Goal: Task Accomplishment & Management: Complete application form

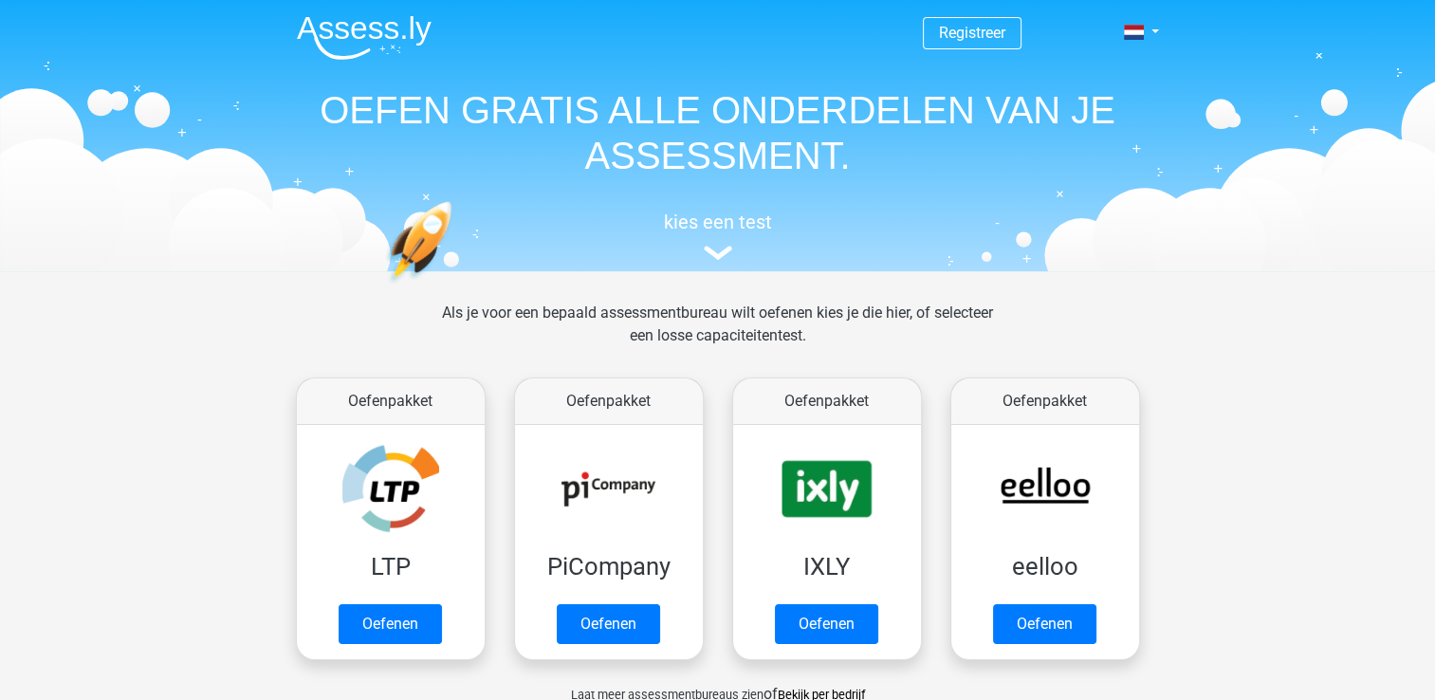
click at [715, 234] on div "kies een test" at bounding box center [718, 232] width 872 height 63
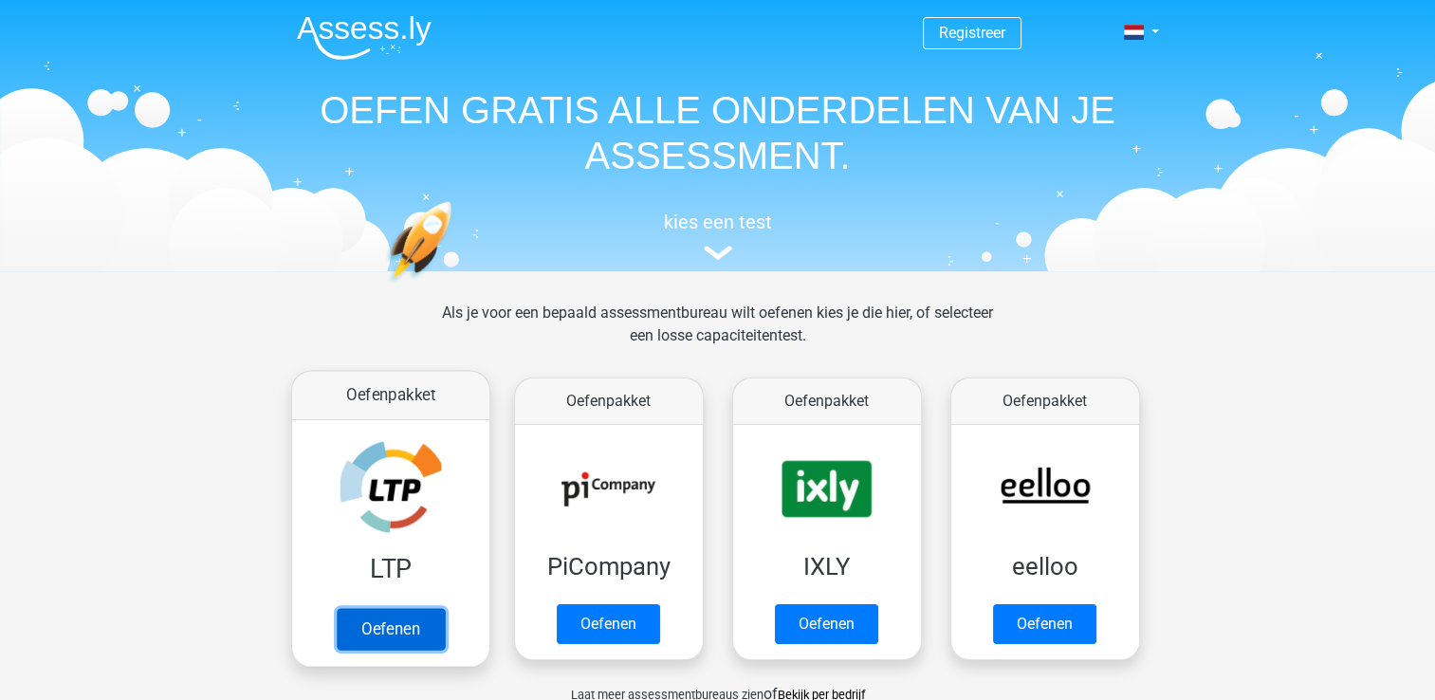
click at [410, 624] on link "Oefenen" at bounding box center [390, 629] width 108 height 42
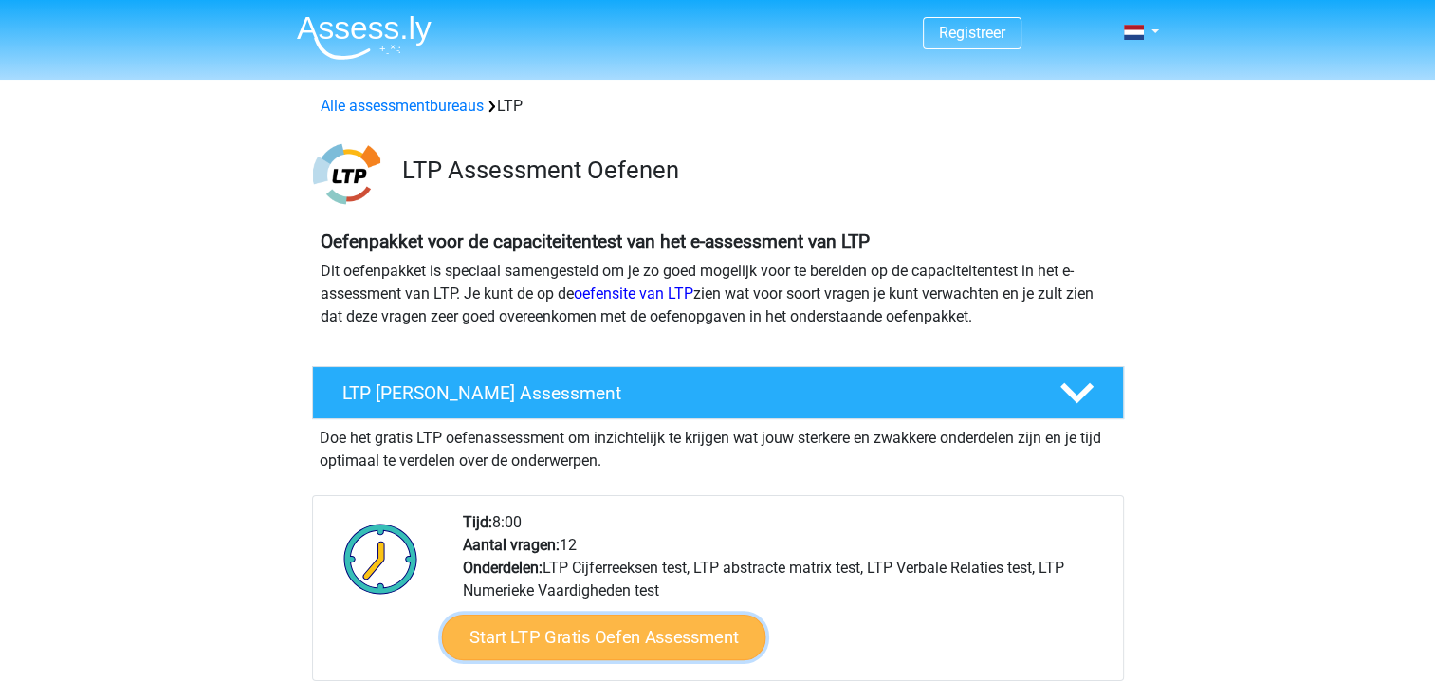
click at [596, 639] on link "Start LTP Gratis Oefen Assessment" at bounding box center [603, 637] width 324 height 46
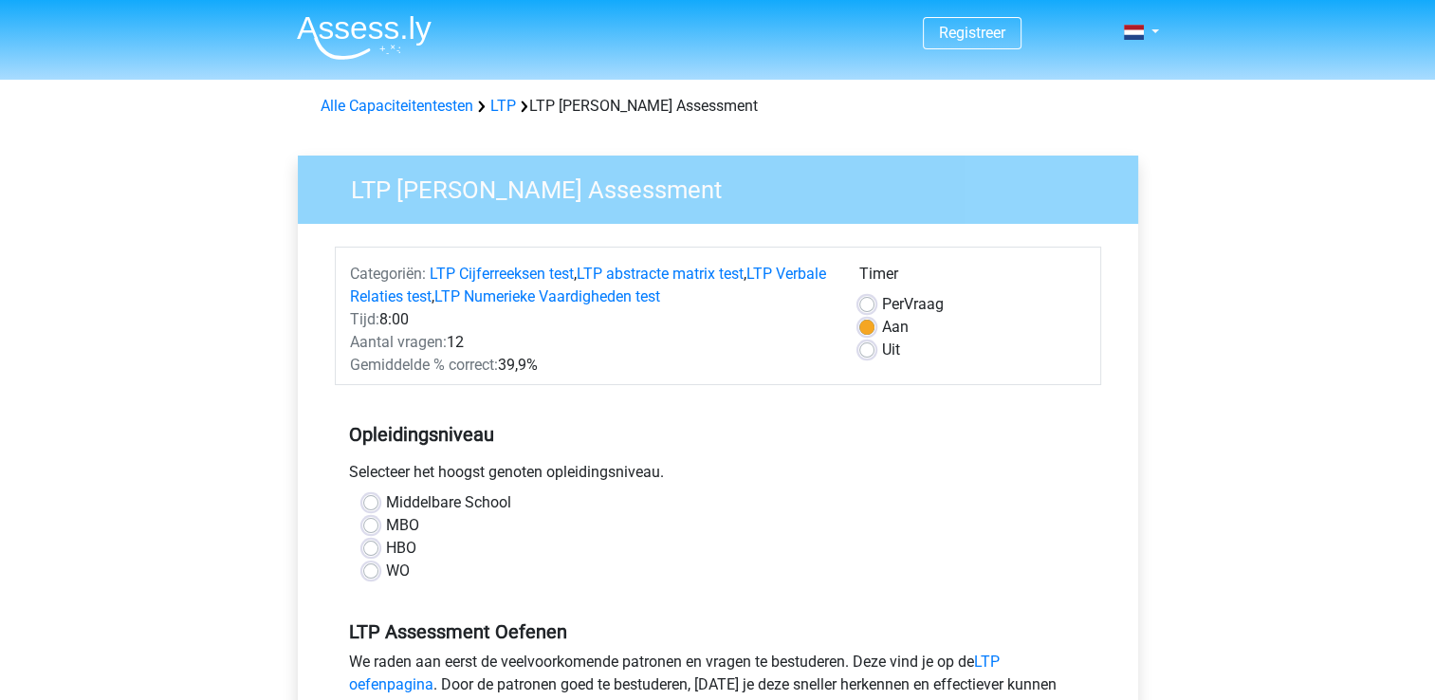
click at [386, 503] on label "Middelbare School" at bounding box center [448, 502] width 125 height 23
click at [375, 503] on input "Middelbare School" at bounding box center [370, 500] width 15 height 19
radio input "true"
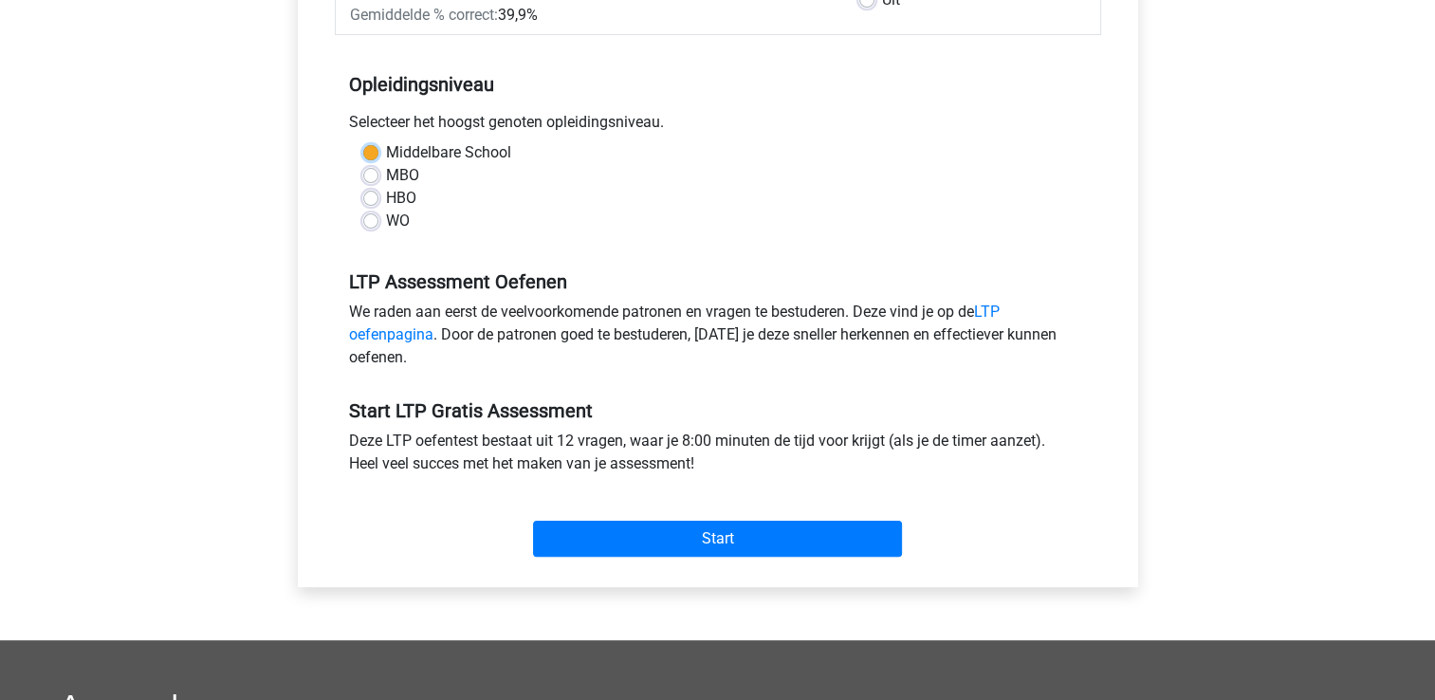
scroll to position [352, 0]
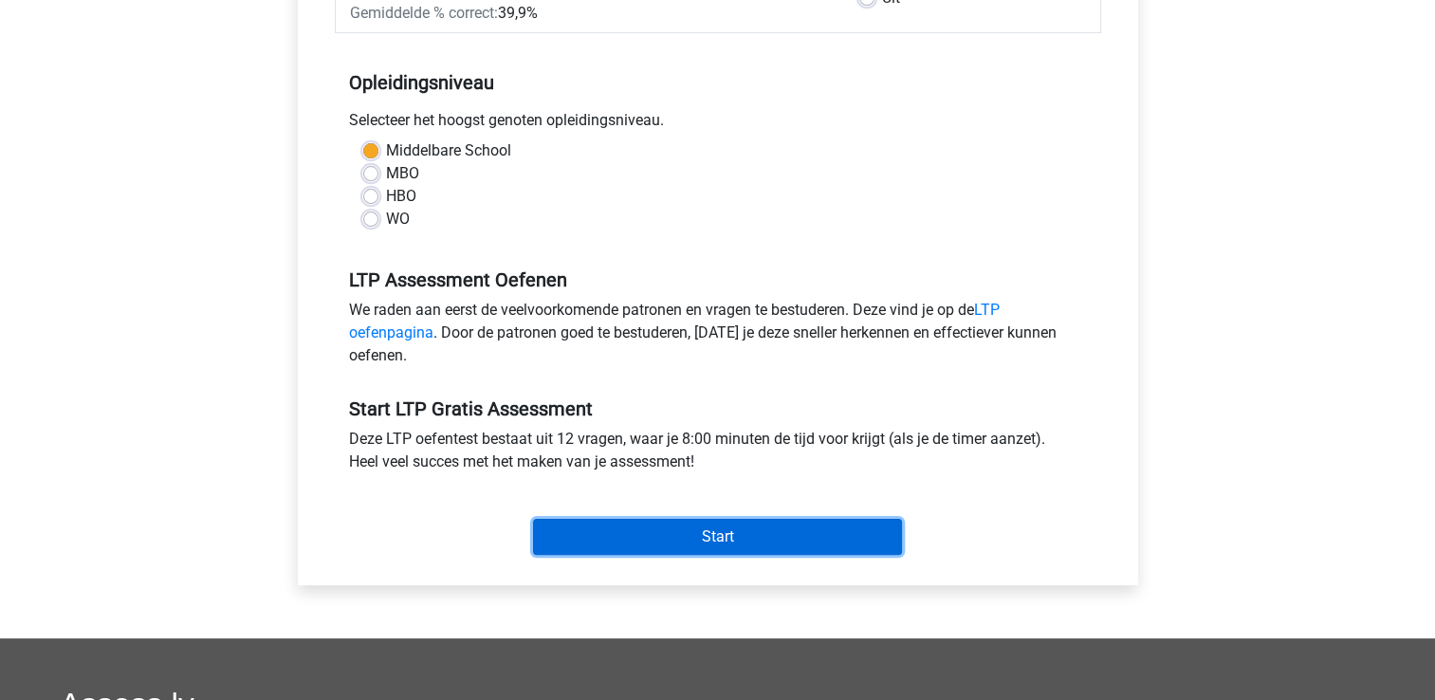
click at [712, 534] on input "Start" at bounding box center [717, 537] width 369 height 36
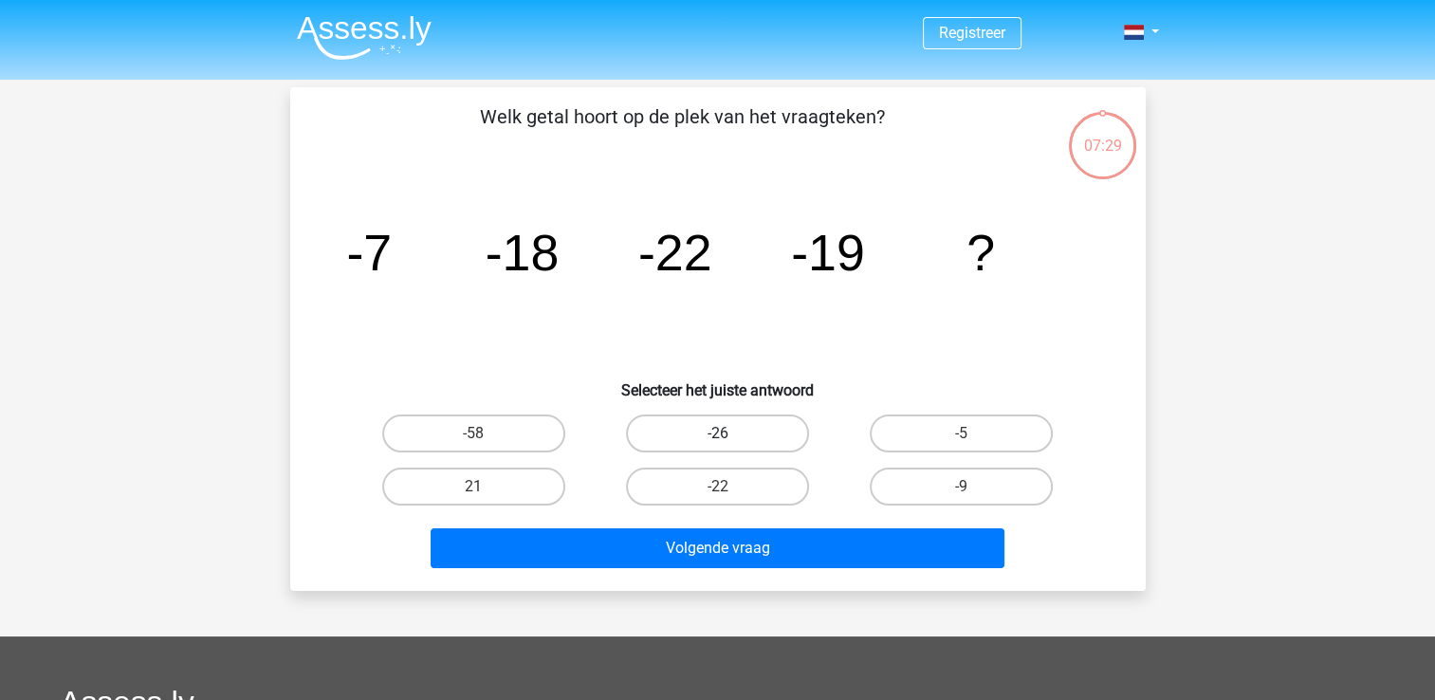
click at [765, 421] on label "-26" at bounding box center [717, 433] width 183 height 38
click at [729, 433] on input "-26" at bounding box center [723, 439] width 12 height 12
radio input "true"
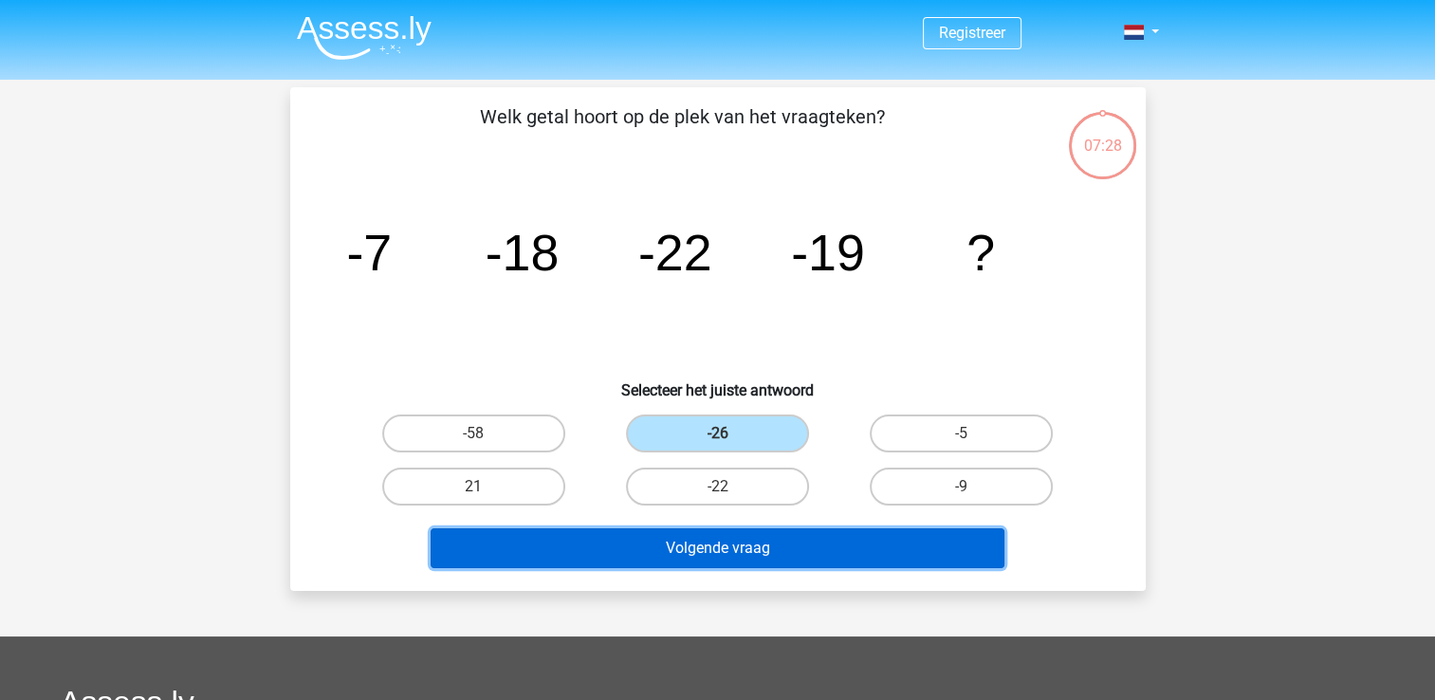
click at [740, 547] on button "Volgende vraag" at bounding box center [718, 548] width 574 height 40
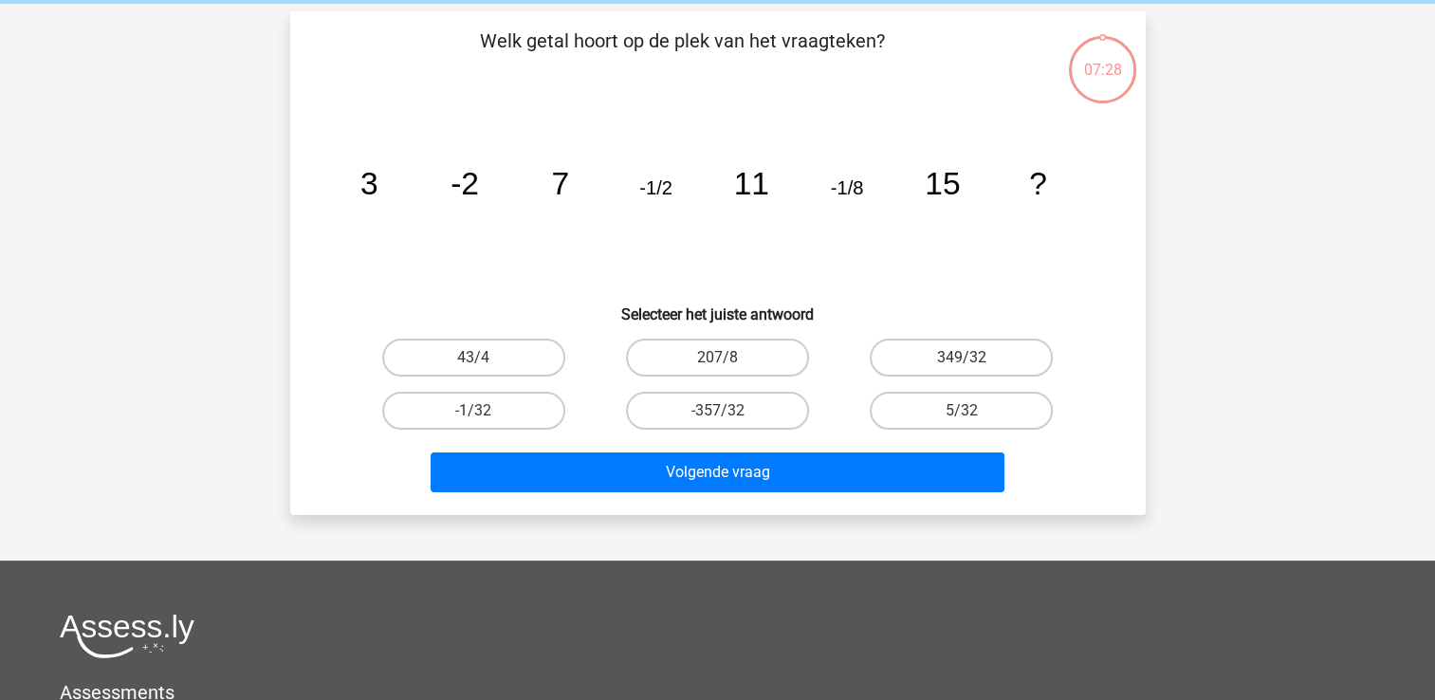
scroll to position [87, 0]
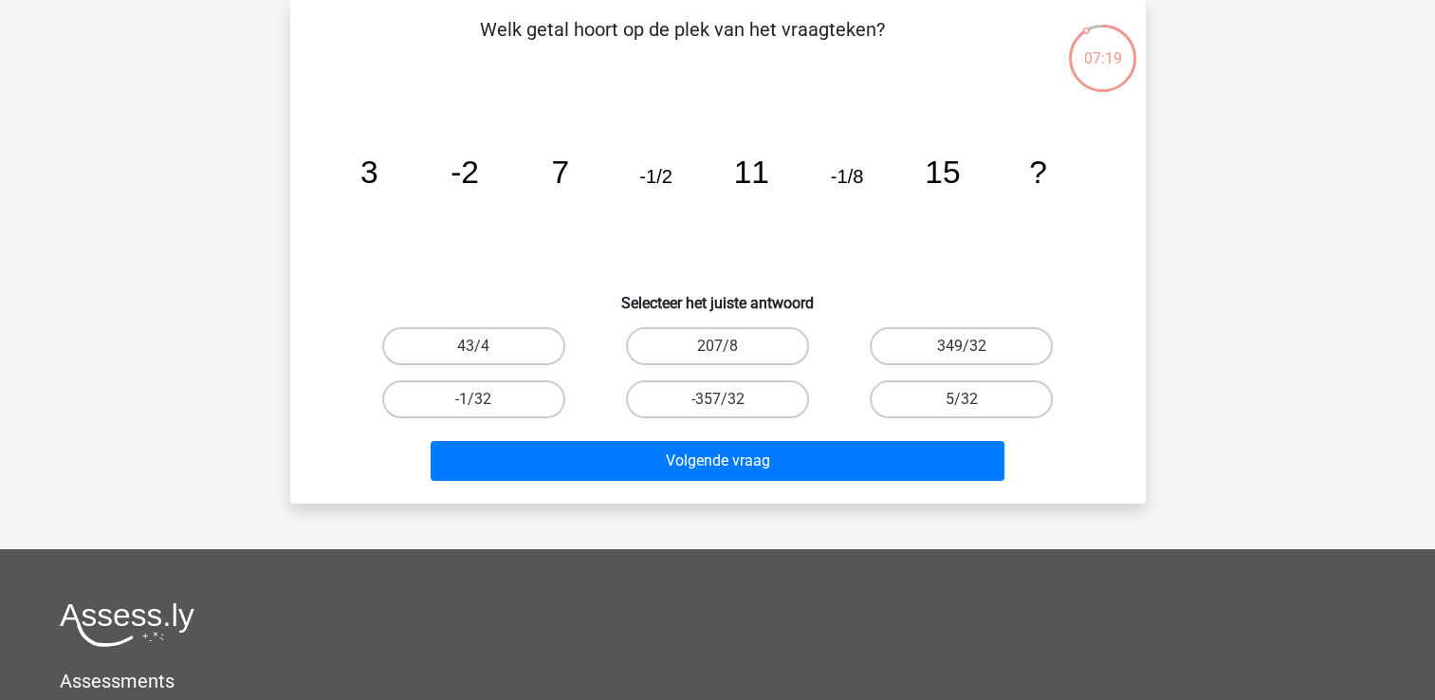
click at [717, 435] on div "Volgende vraag" at bounding box center [718, 457] width 795 height 63
click at [474, 400] on input "-1/32" at bounding box center [479, 405] width 12 height 12
radio input "true"
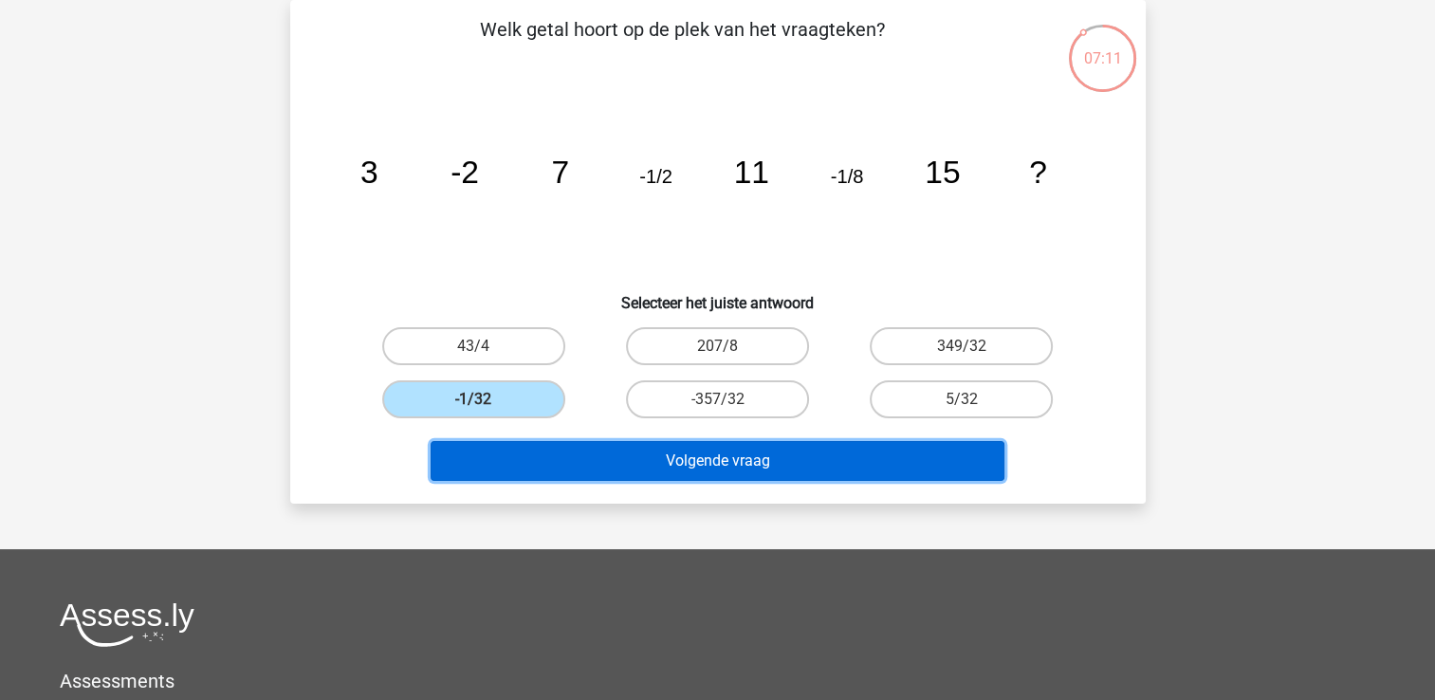
click at [679, 447] on button "Volgende vraag" at bounding box center [718, 461] width 574 height 40
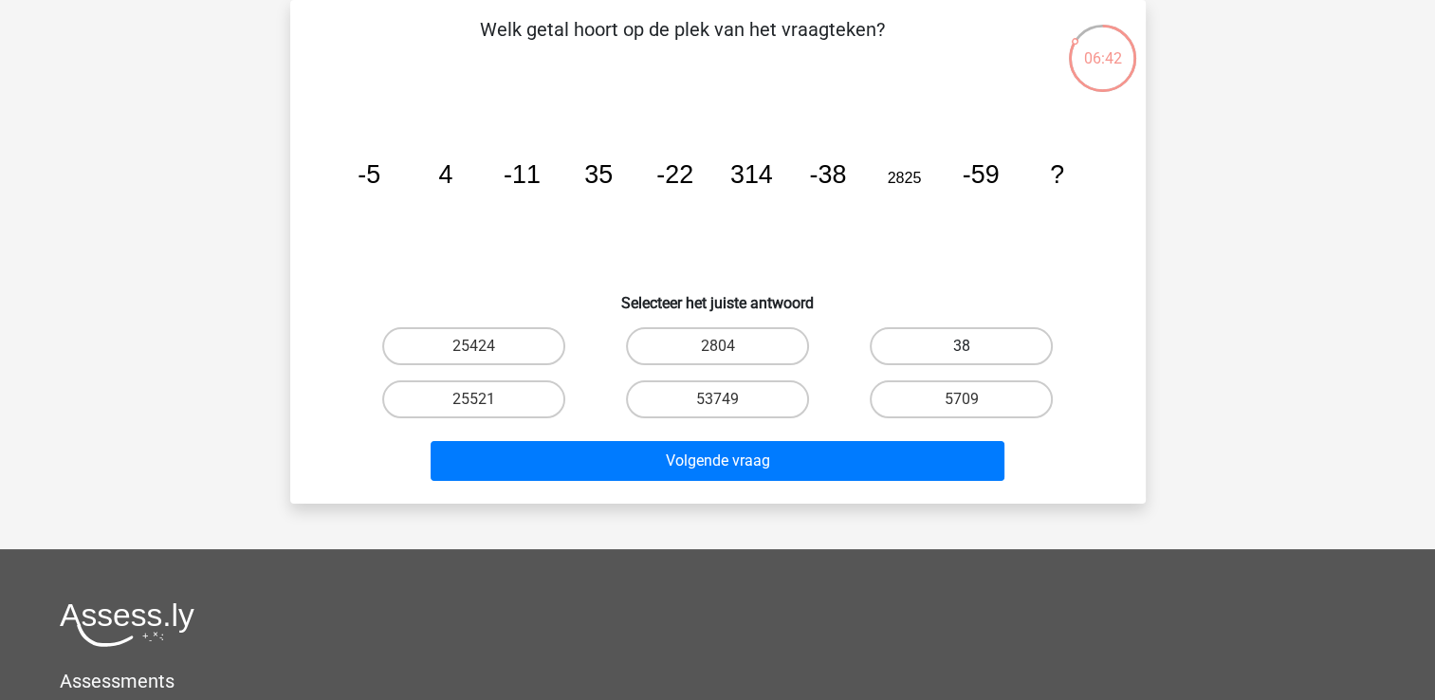
click at [918, 341] on label "38" at bounding box center [961, 346] width 183 height 38
click at [962, 346] on input "38" at bounding box center [968, 352] width 12 height 12
radio input "true"
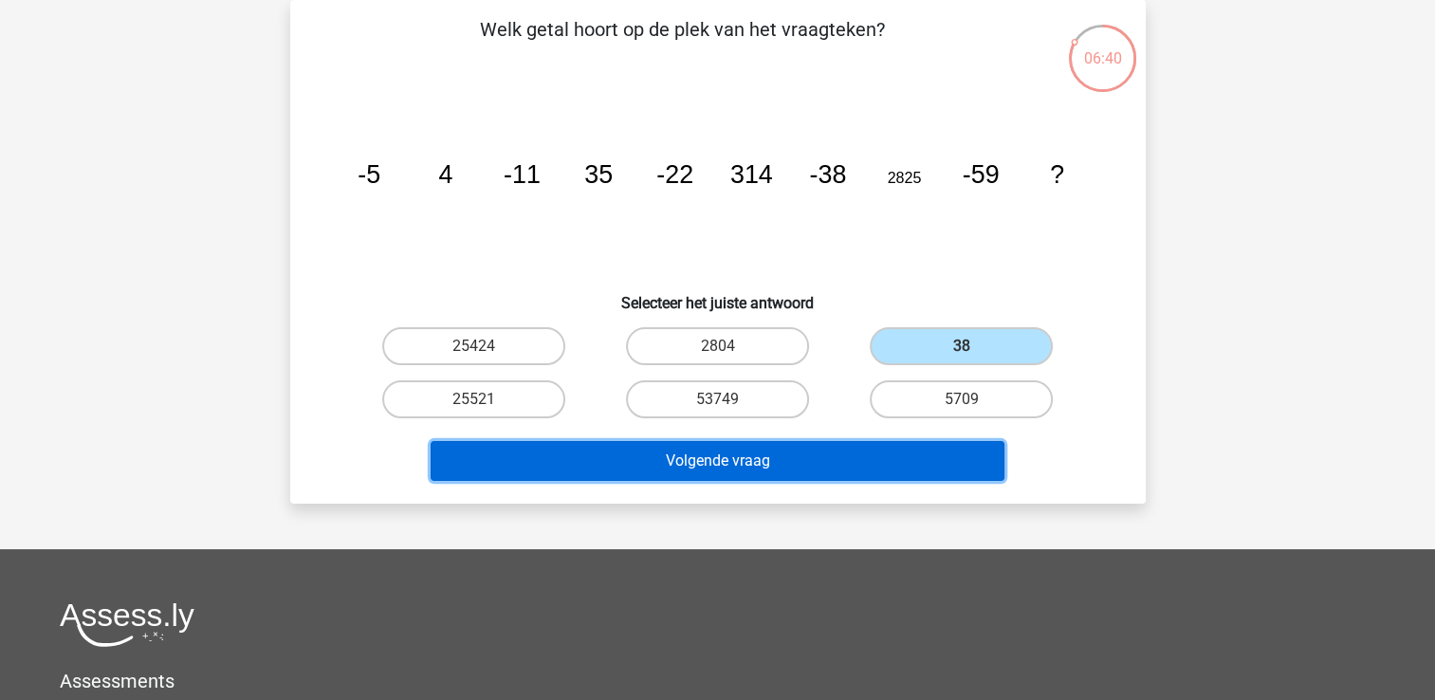
click at [814, 457] on button "Volgende vraag" at bounding box center [718, 461] width 574 height 40
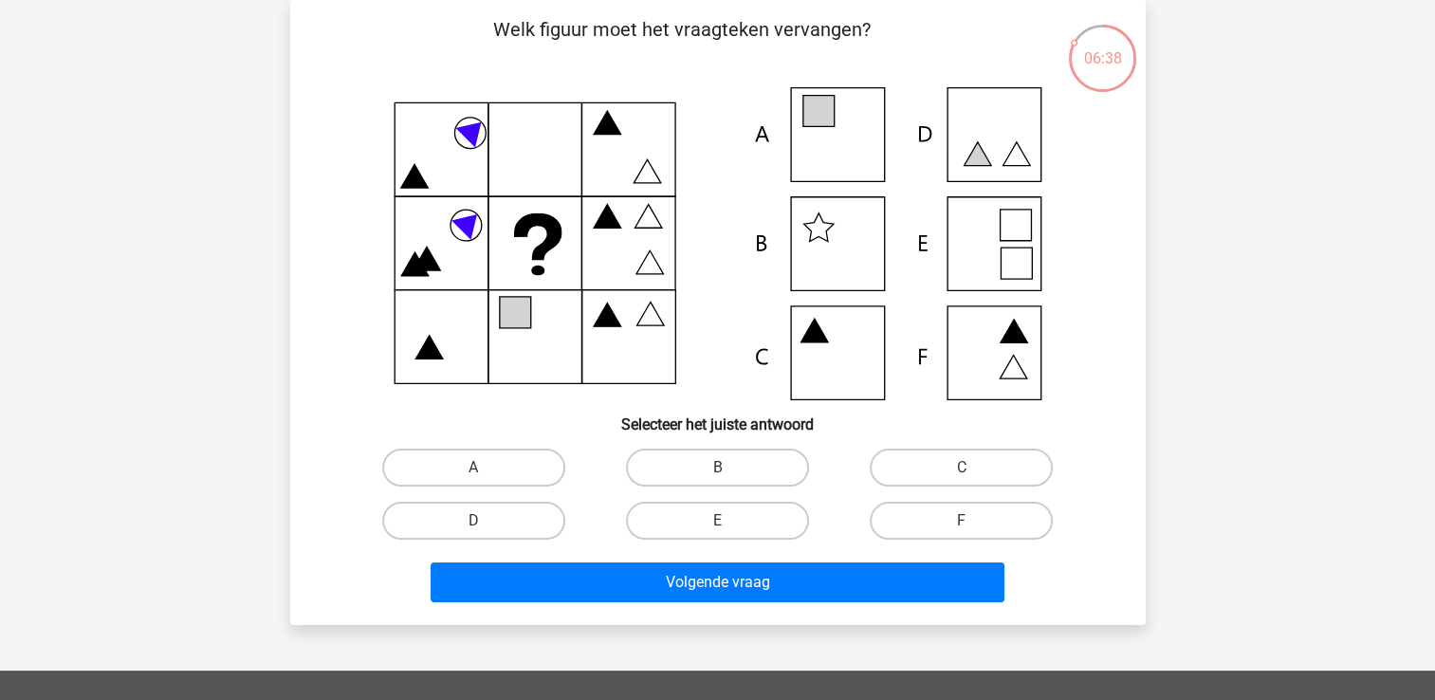
click at [814, 457] on div "B" at bounding box center [717, 468] width 229 height 38
click at [998, 351] on icon at bounding box center [718, 243] width 764 height 313
click at [946, 518] on label "F" at bounding box center [961, 521] width 183 height 38
click at [962, 521] on input "F" at bounding box center [968, 527] width 12 height 12
radio input "true"
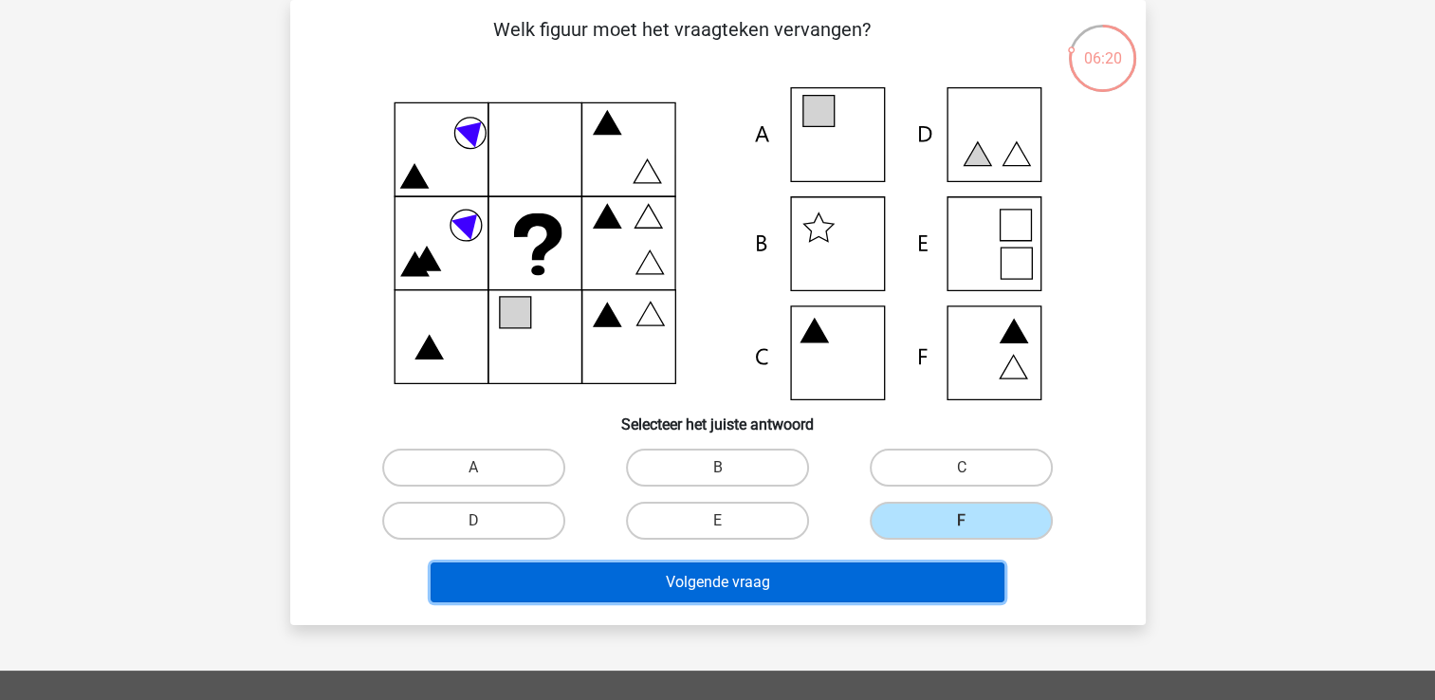
click at [862, 579] on button "Volgende vraag" at bounding box center [718, 582] width 574 height 40
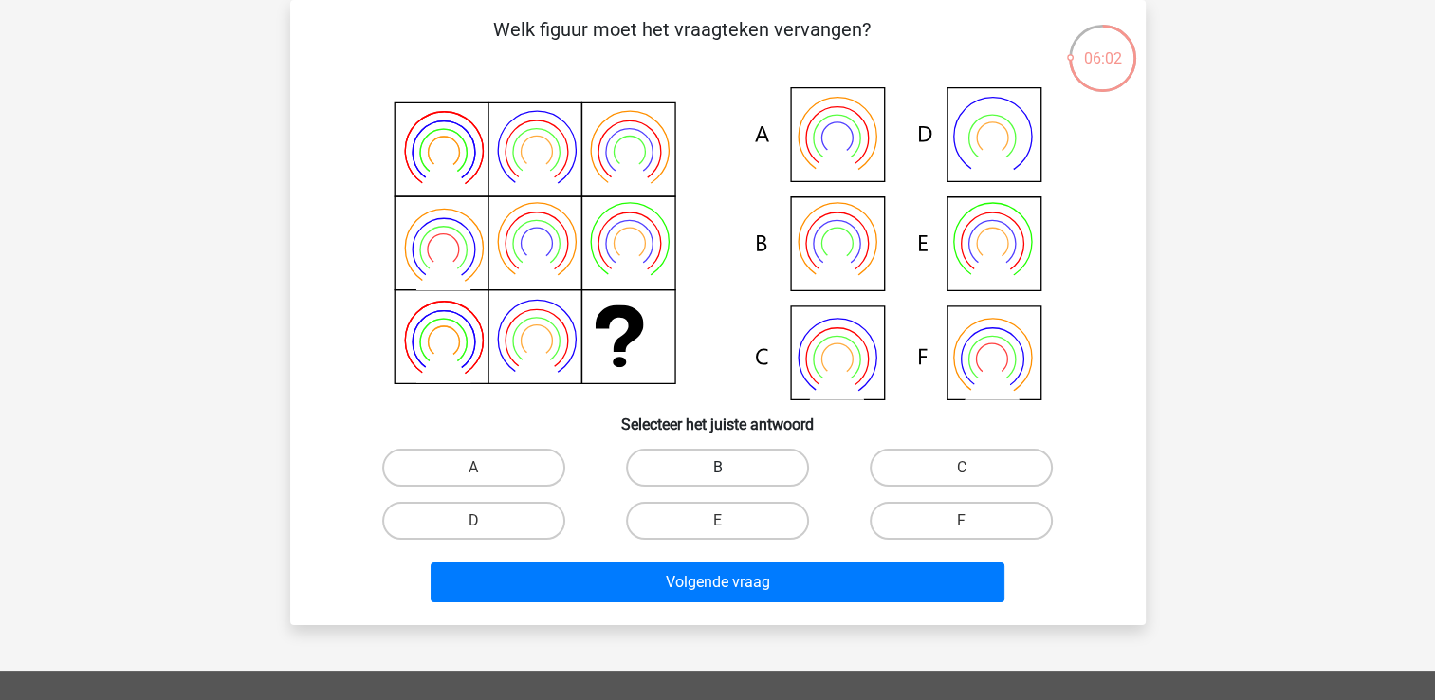
click at [741, 459] on label "B" at bounding box center [717, 468] width 183 height 38
click at [729, 467] on input "B" at bounding box center [723, 473] width 12 height 12
radio input "true"
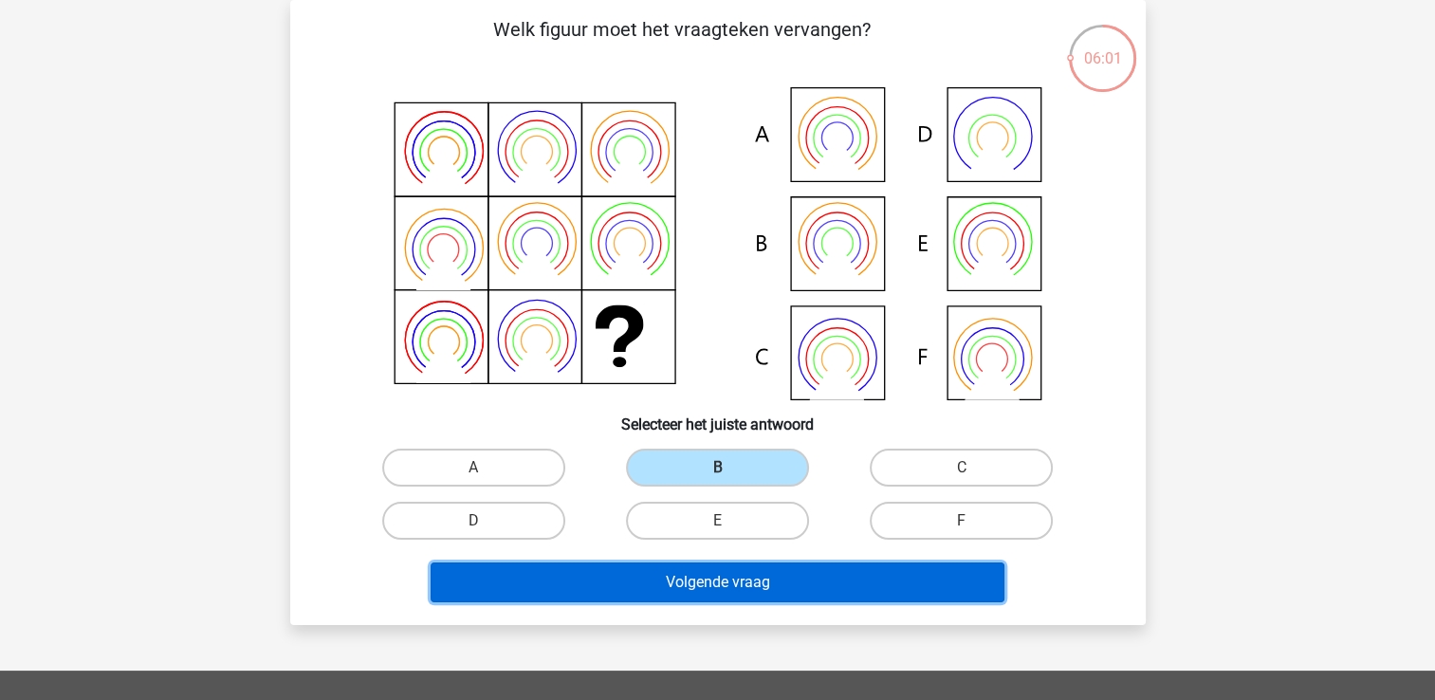
click at [759, 575] on button "Volgende vraag" at bounding box center [718, 582] width 574 height 40
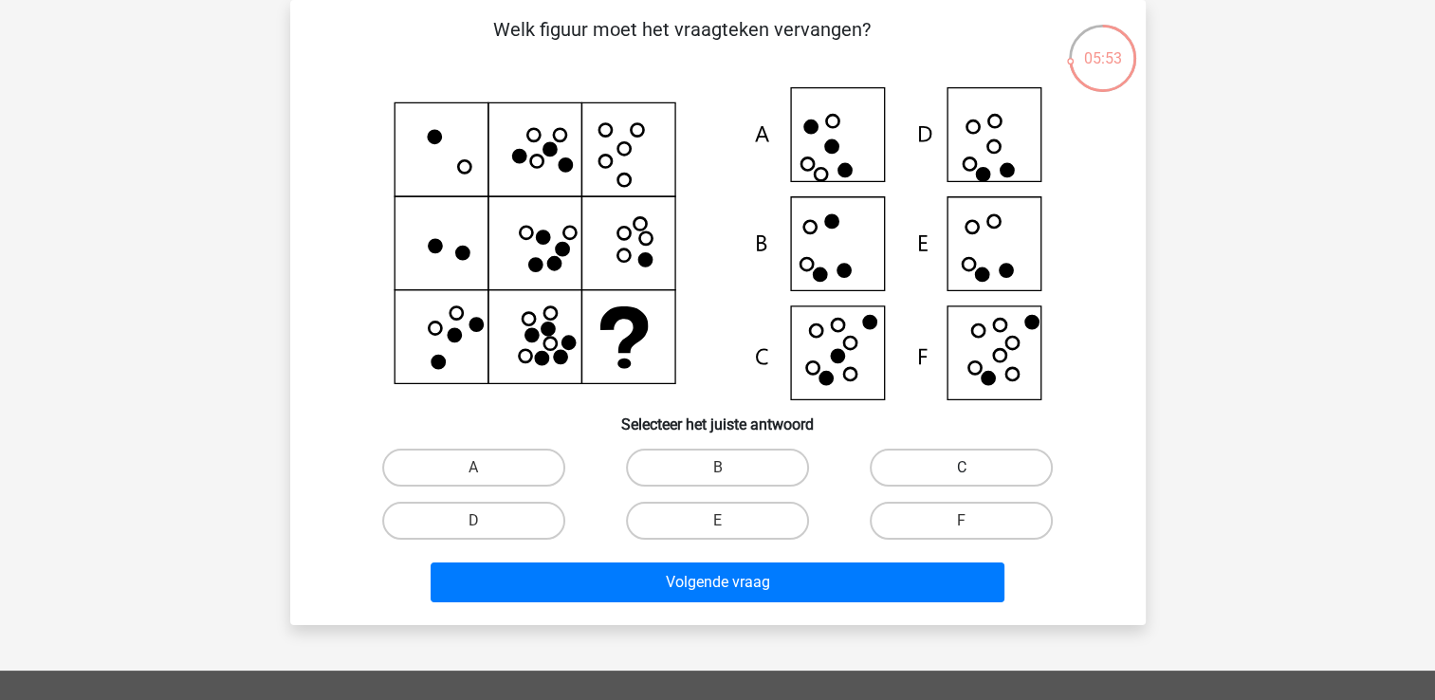
click at [922, 464] on label "C" at bounding box center [961, 468] width 183 height 38
click at [962, 467] on input "C" at bounding box center [968, 473] width 12 height 12
radio input "true"
click at [839, 601] on div "Volgende vraag" at bounding box center [718, 585] width 732 height 47
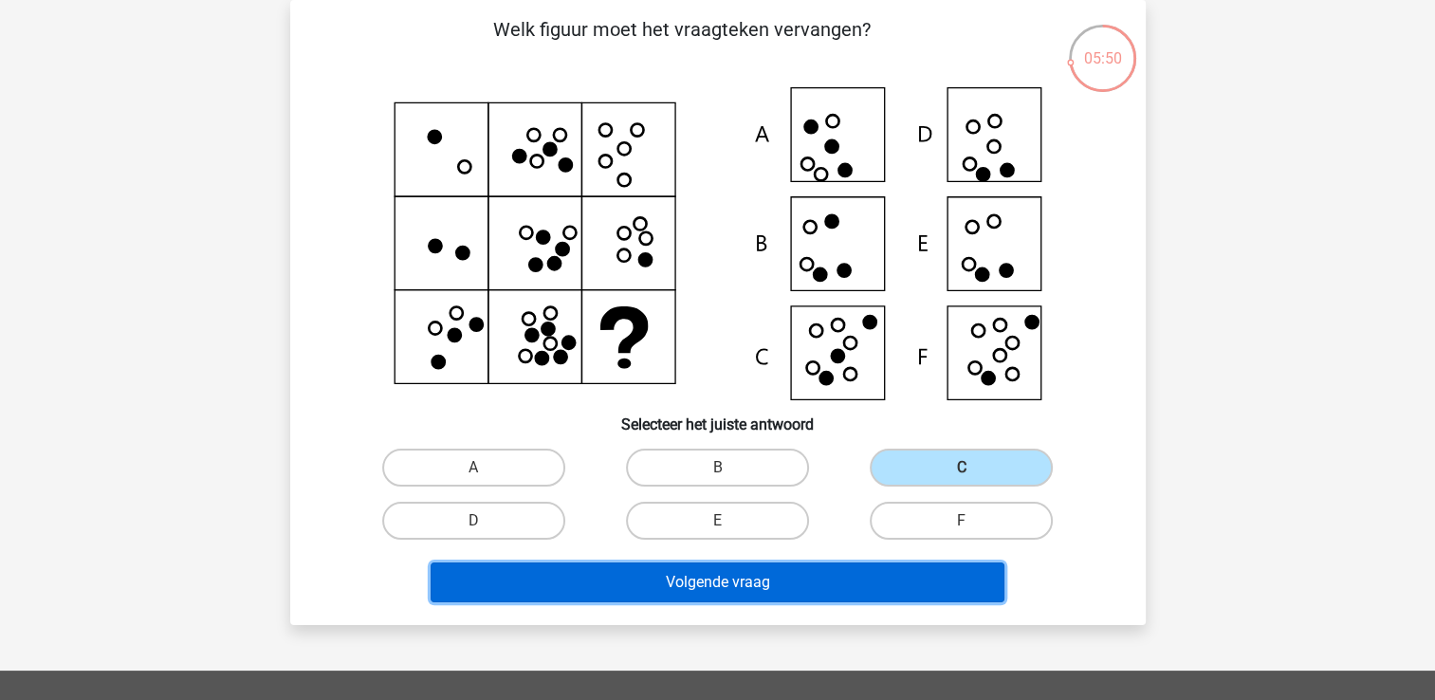
click at [823, 578] on button "Volgende vraag" at bounding box center [718, 582] width 574 height 40
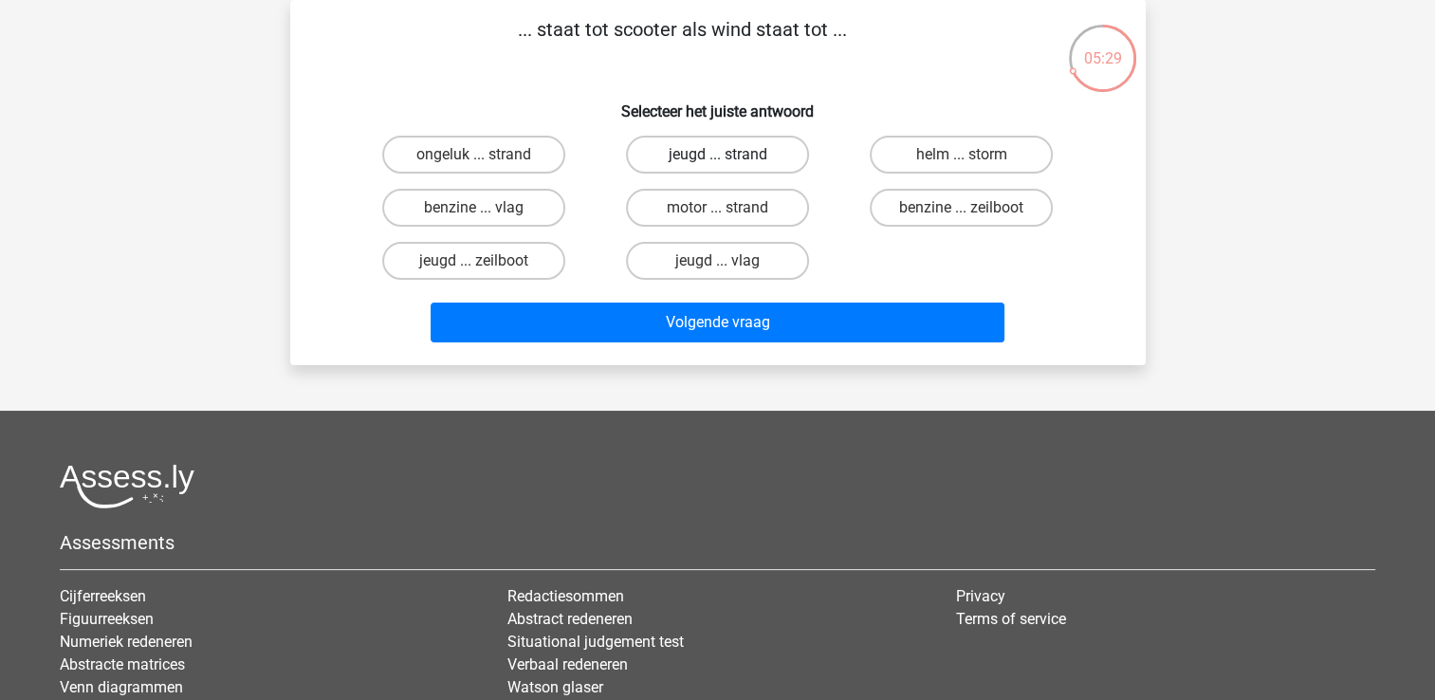
click at [695, 158] on label "jeugd ... strand" at bounding box center [717, 155] width 183 height 38
click at [717, 158] on input "jeugd ... strand" at bounding box center [723, 161] width 12 height 12
radio input "true"
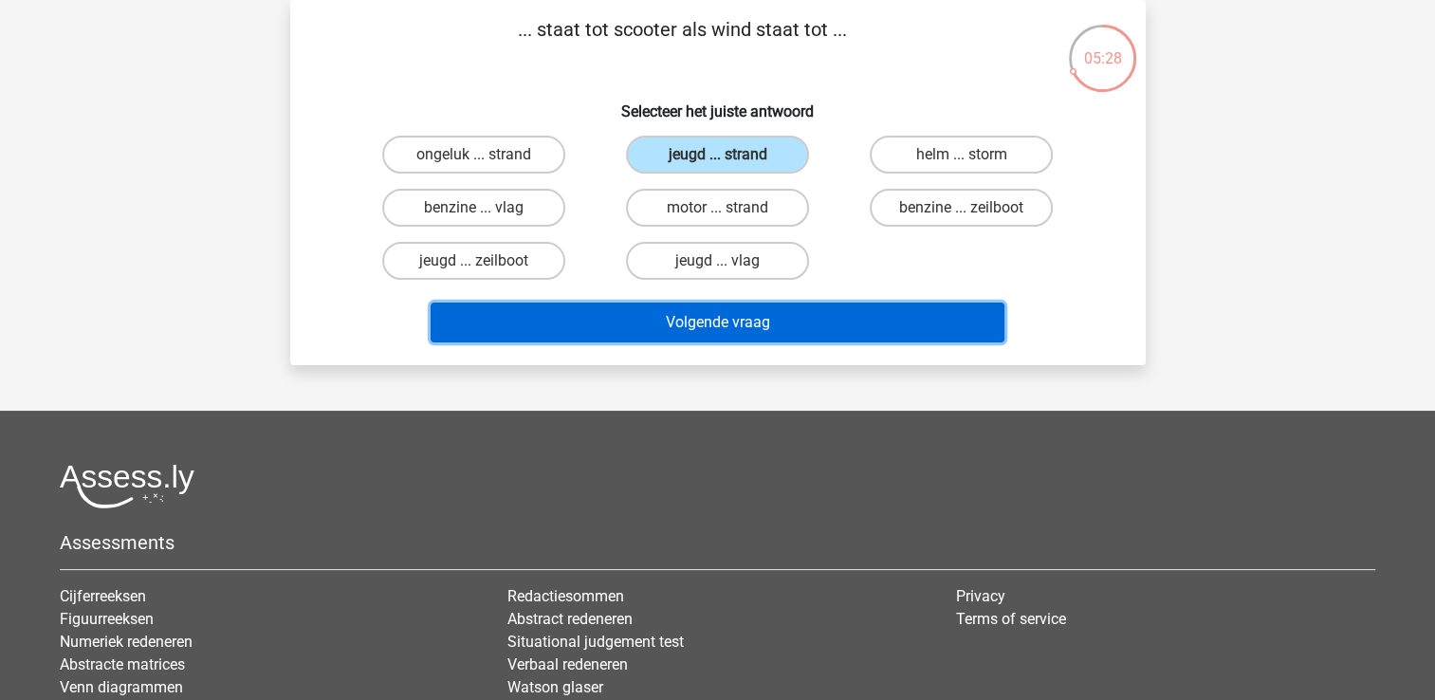
click at [720, 314] on button "Volgende vraag" at bounding box center [718, 322] width 574 height 40
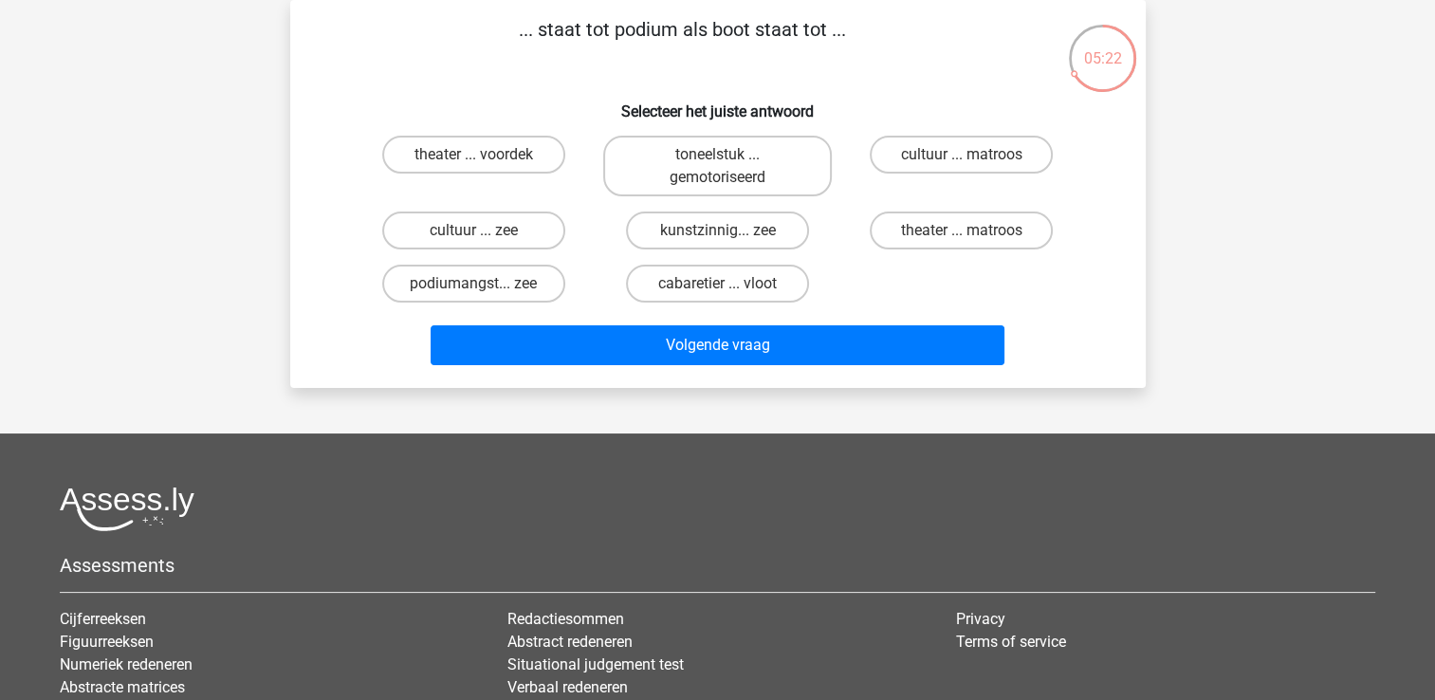
click at [720, 314] on div "Volgende vraag" at bounding box center [718, 341] width 795 height 63
click at [440, 154] on label "theater ... voordek" at bounding box center [473, 155] width 183 height 38
click at [473, 155] on input "theater ... voordek" at bounding box center [479, 161] width 12 height 12
radio input "true"
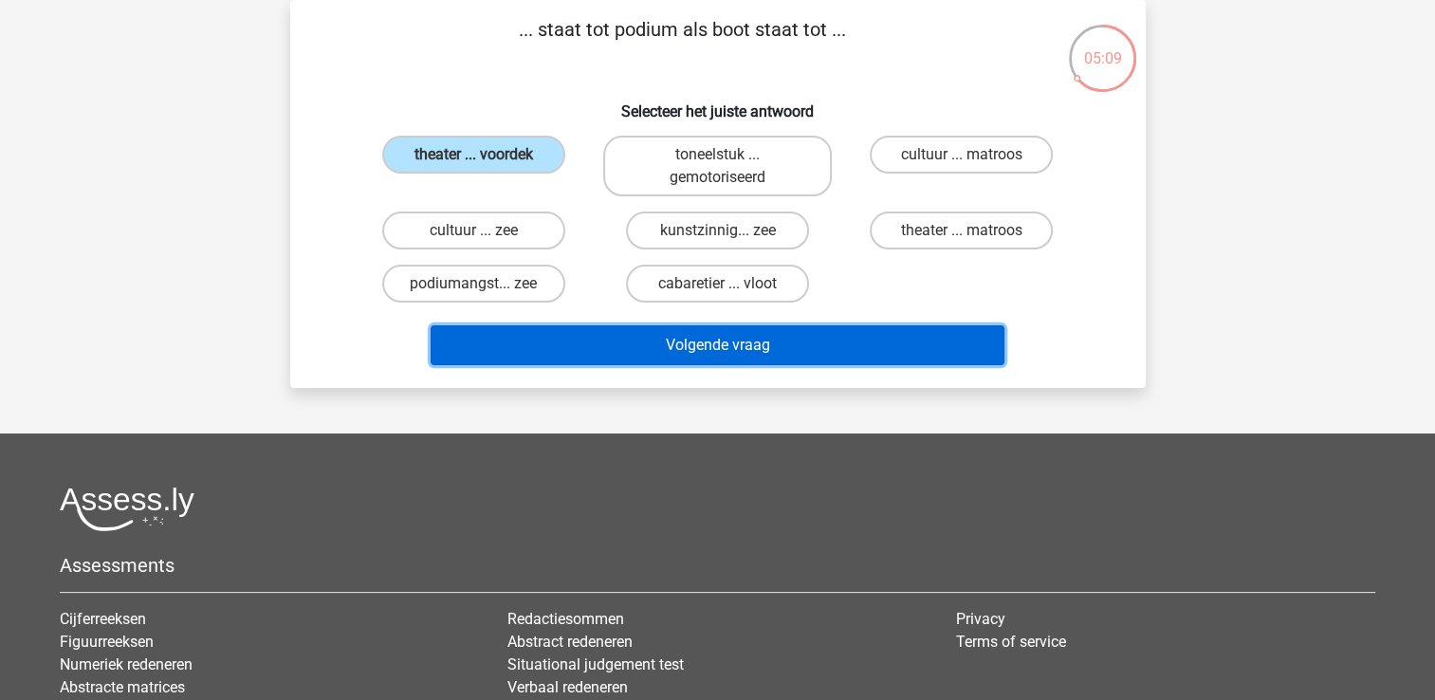
click at [678, 339] on button "Volgende vraag" at bounding box center [718, 345] width 574 height 40
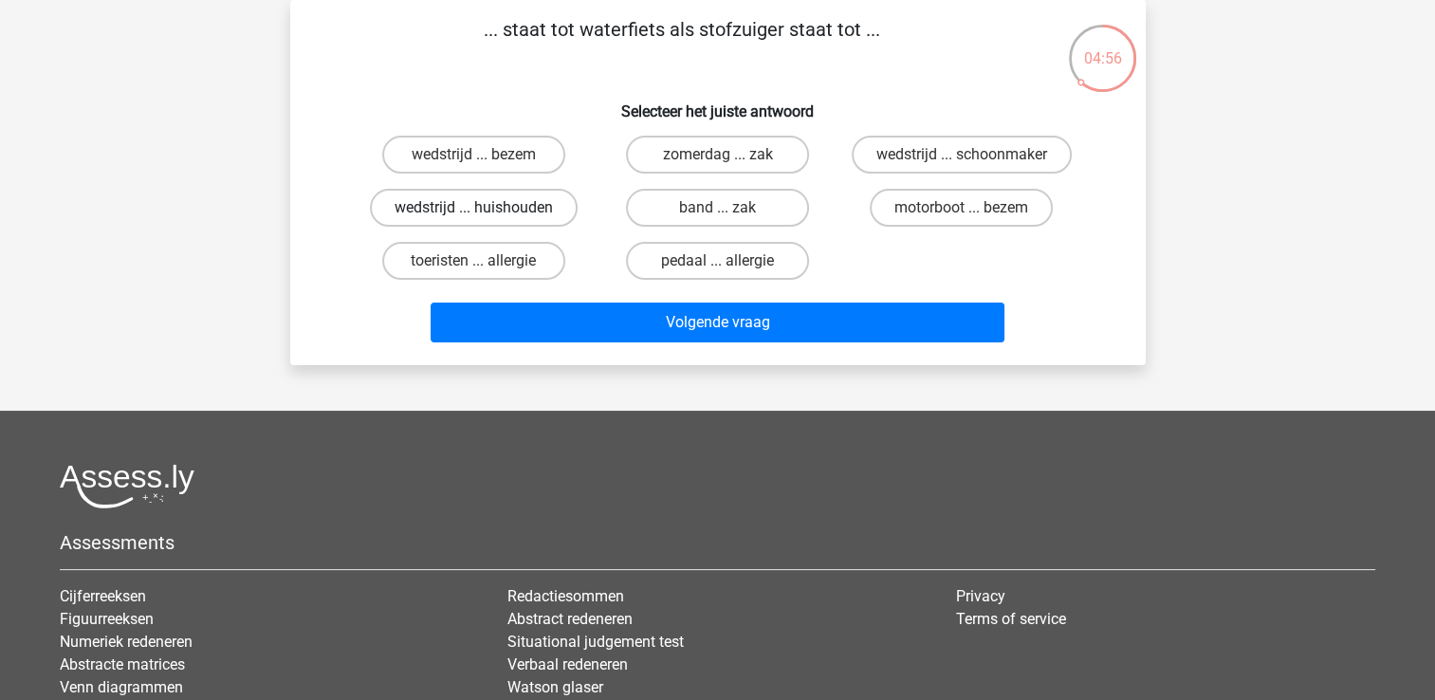
click at [547, 209] on label "wedstrijd ... huishouden" at bounding box center [474, 208] width 208 height 38
click at [486, 209] on input "wedstrijd ... huishouden" at bounding box center [479, 214] width 12 height 12
radio input "true"
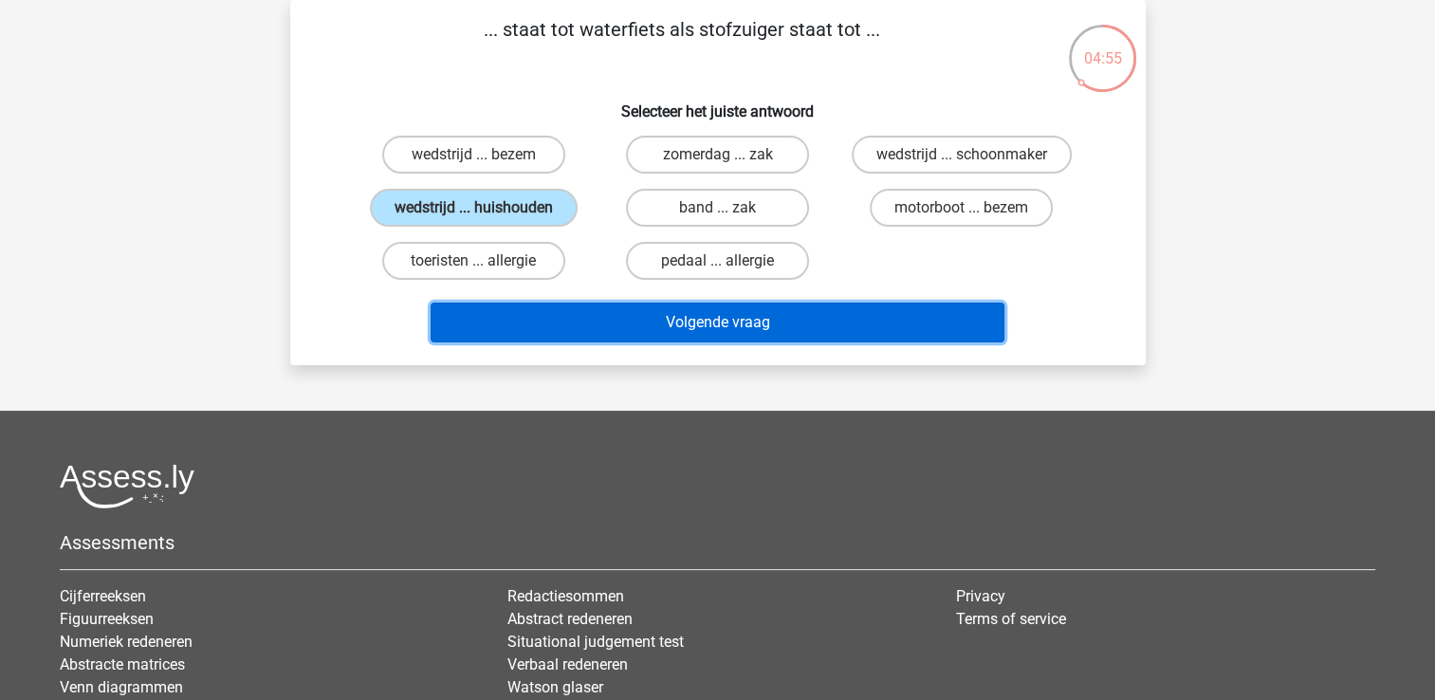
click at [664, 317] on button "Volgende vraag" at bounding box center [718, 322] width 574 height 40
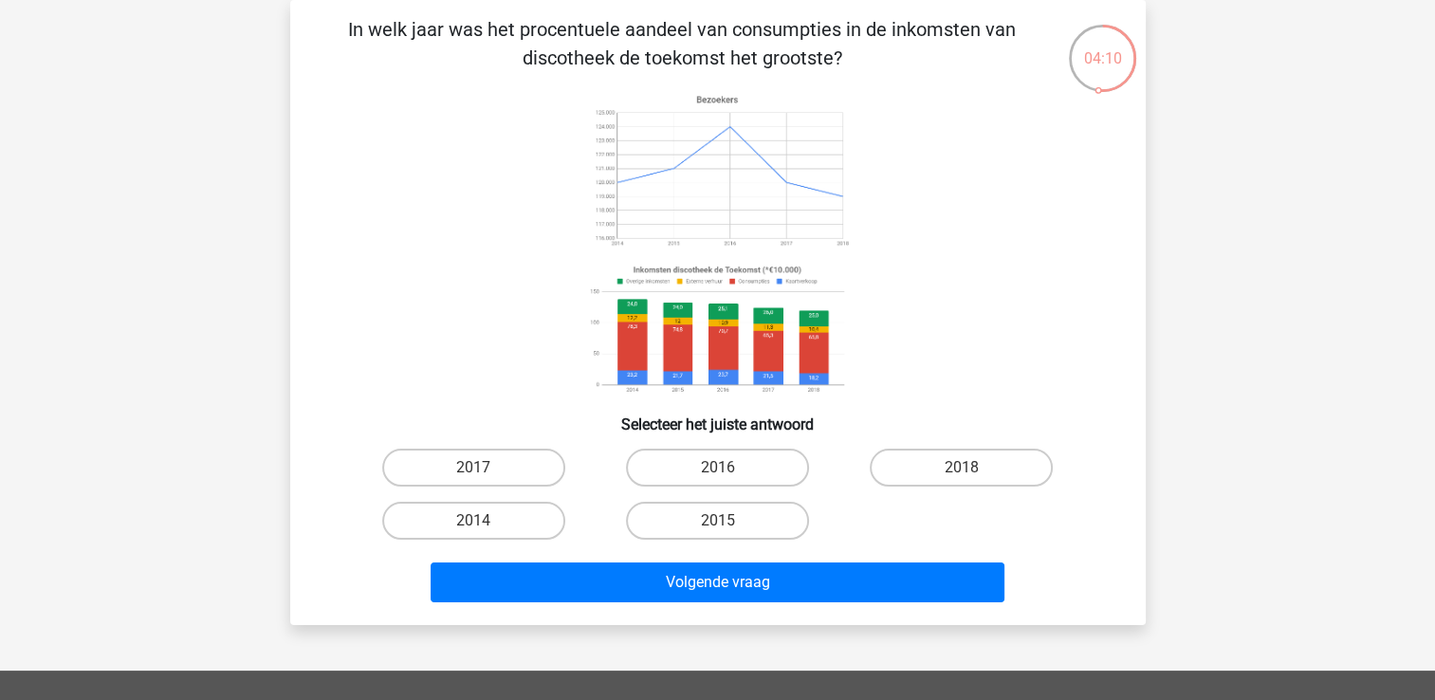
click at [724, 521] on input "2015" at bounding box center [723, 527] width 12 height 12
radio input "true"
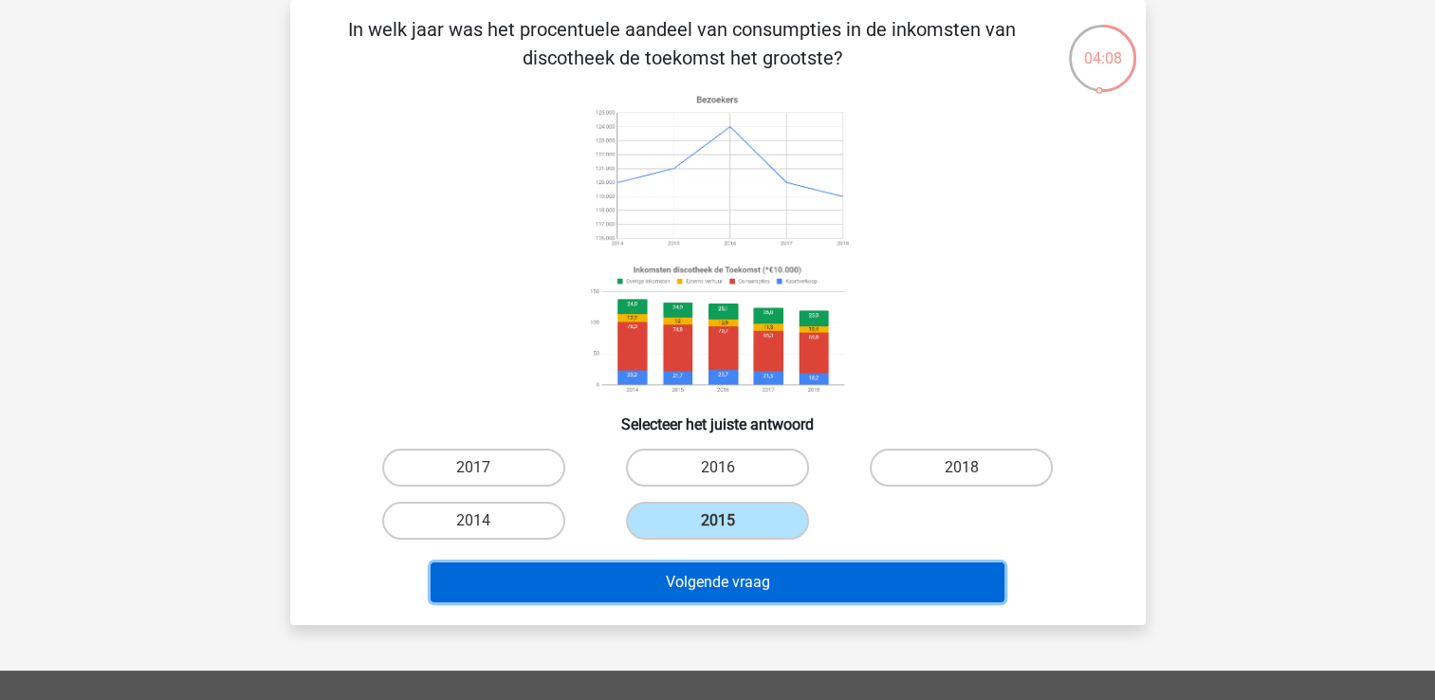
click at [751, 575] on button "Volgende vraag" at bounding box center [718, 582] width 574 height 40
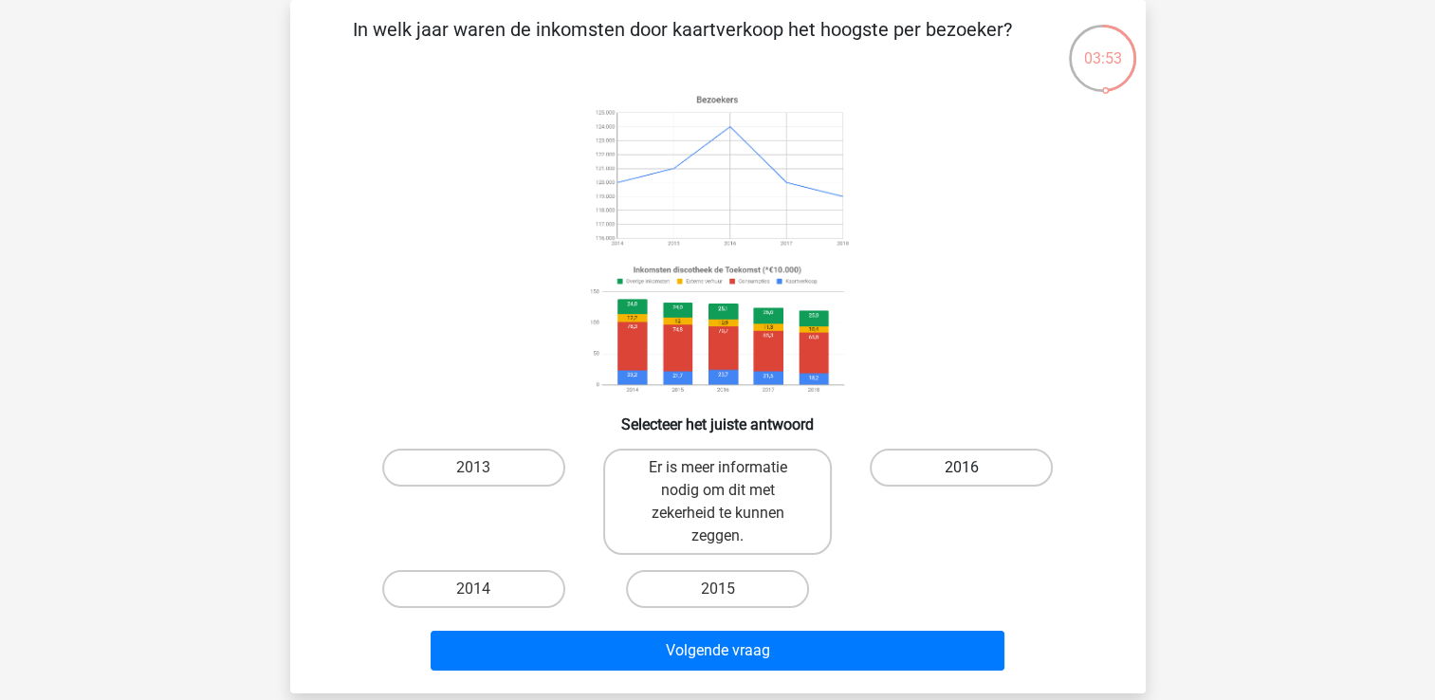
click at [951, 459] on label "2016" at bounding box center [961, 468] width 183 height 38
click at [962, 467] on input "2016" at bounding box center [968, 473] width 12 height 12
radio input "true"
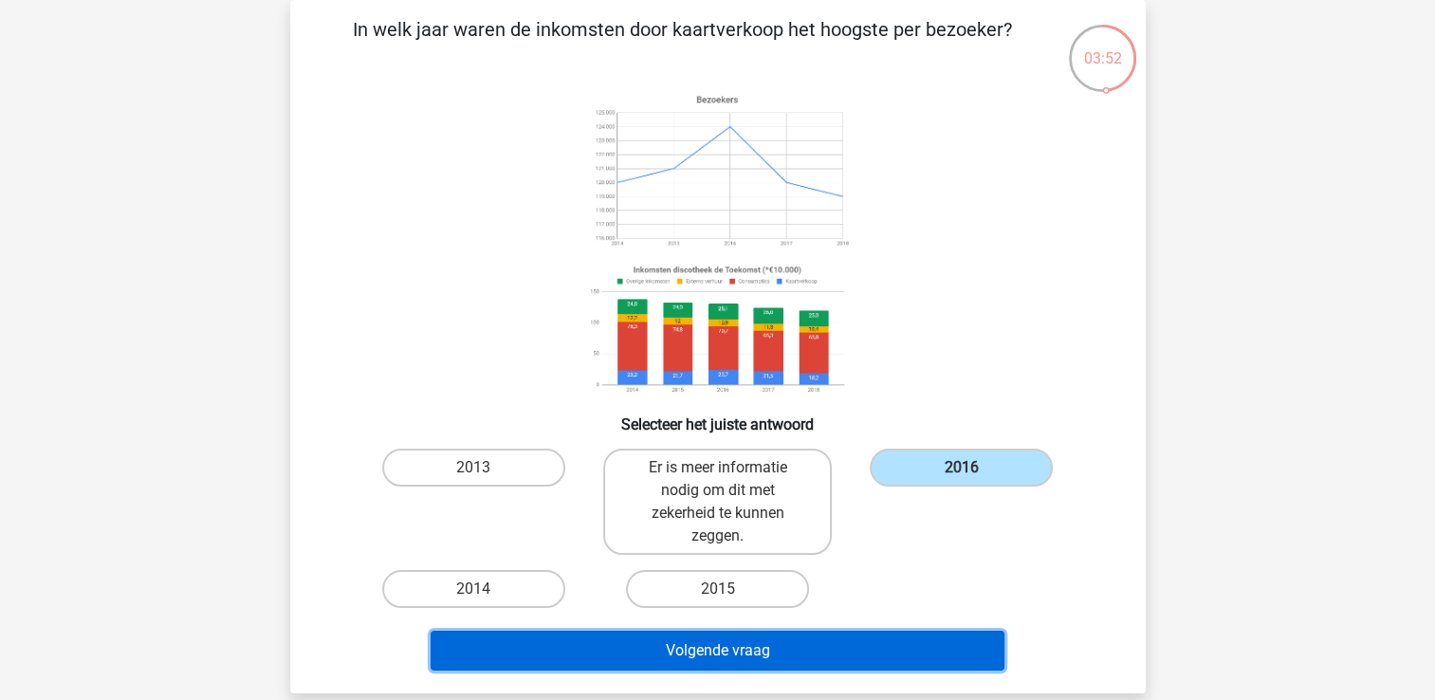
click at [755, 647] on button "Volgende vraag" at bounding box center [718, 651] width 574 height 40
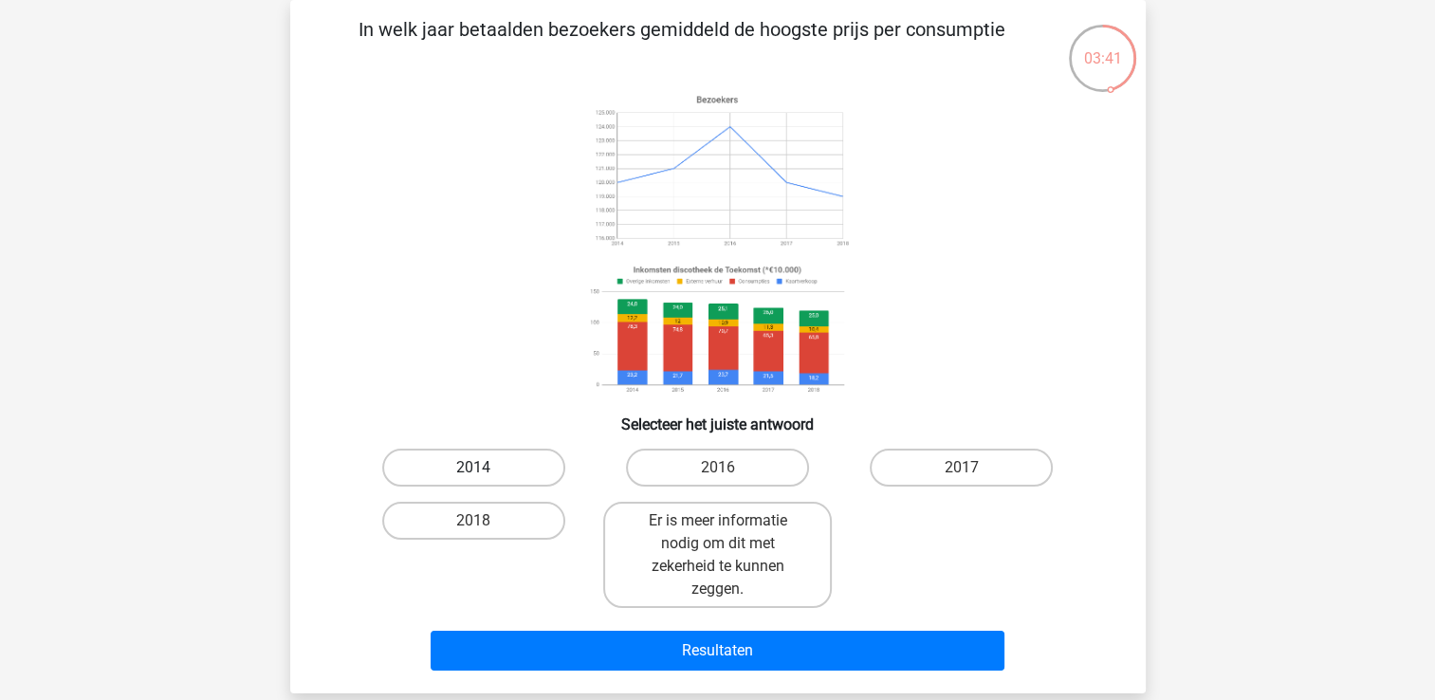
click at [466, 465] on label "2014" at bounding box center [473, 468] width 183 height 38
click at [473, 467] on input "2014" at bounding box center [479, 473] width 12 height 12
radio input "true"
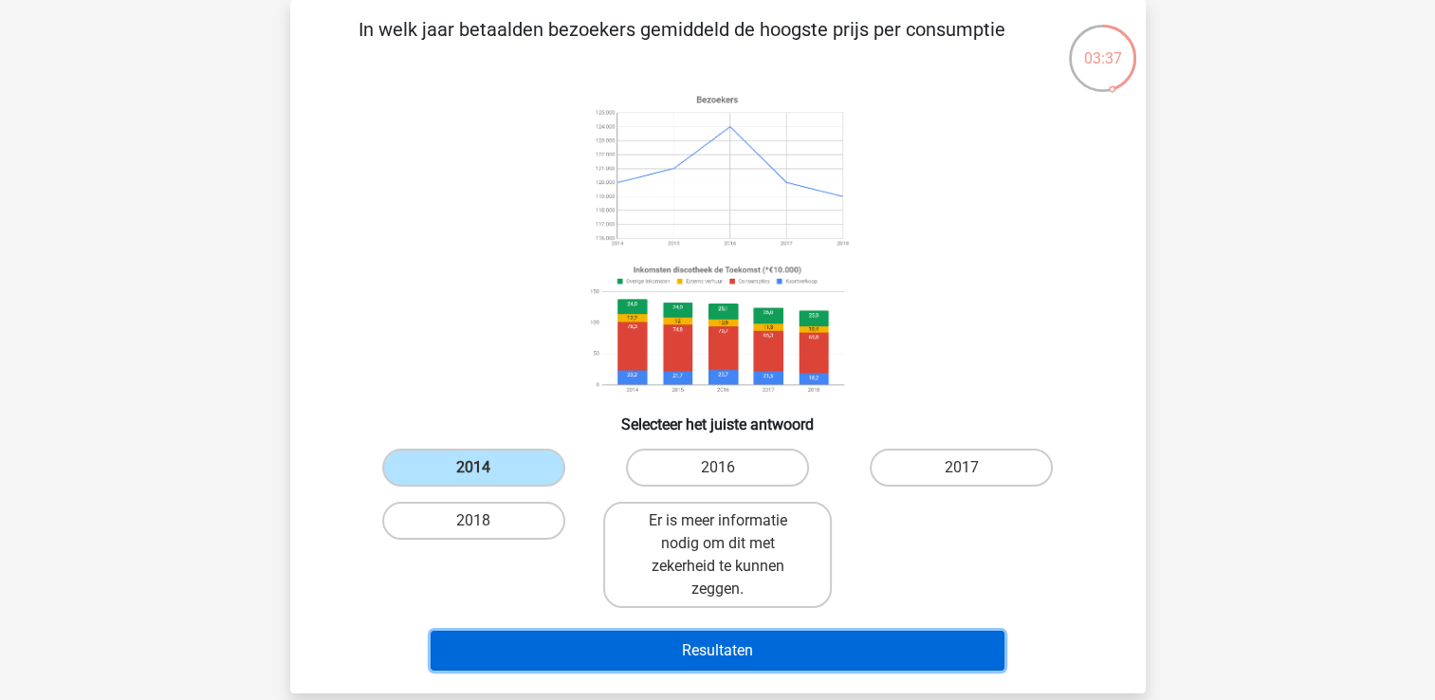
click at [721, 651] on button "Resultaten" at bounding box center [718, 651] width 574 height 40
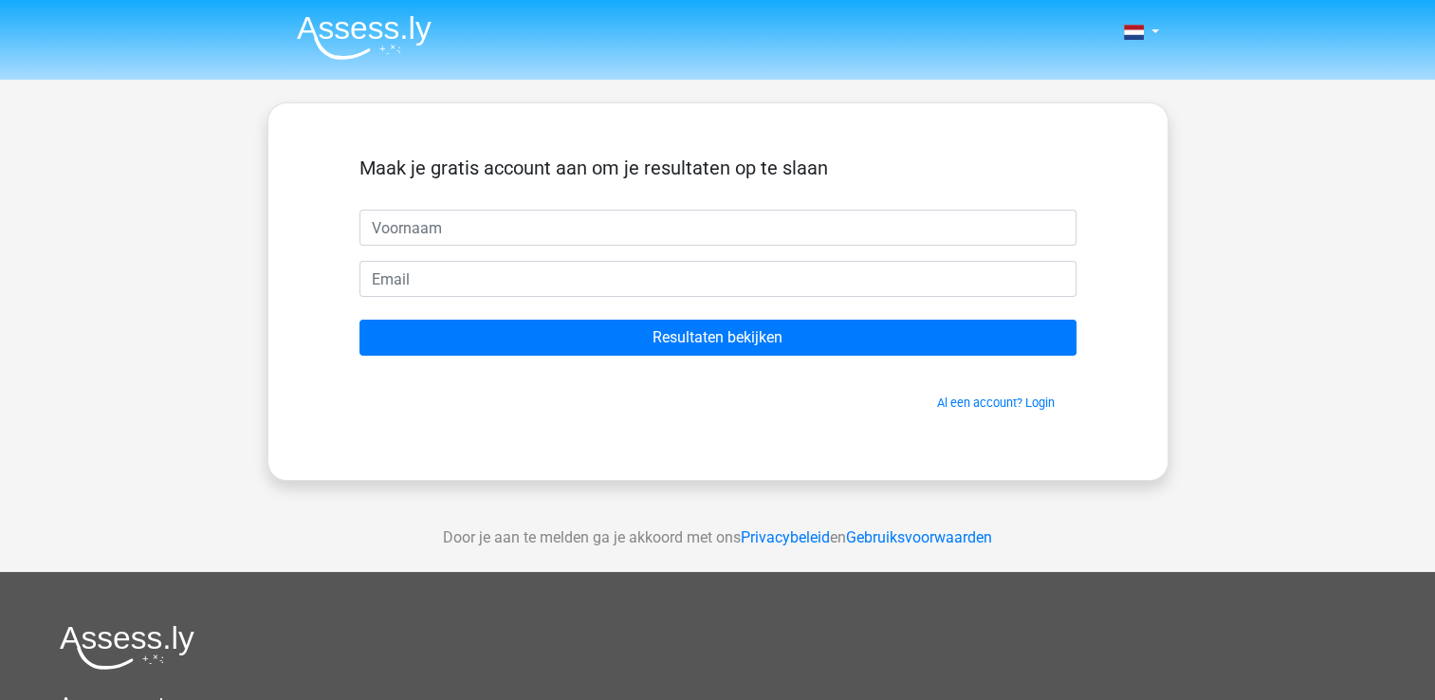
click at [567, 229] on input "text" at bounding box center [717, 228] width 717 height 36
type input "[PERSON_NAME]"
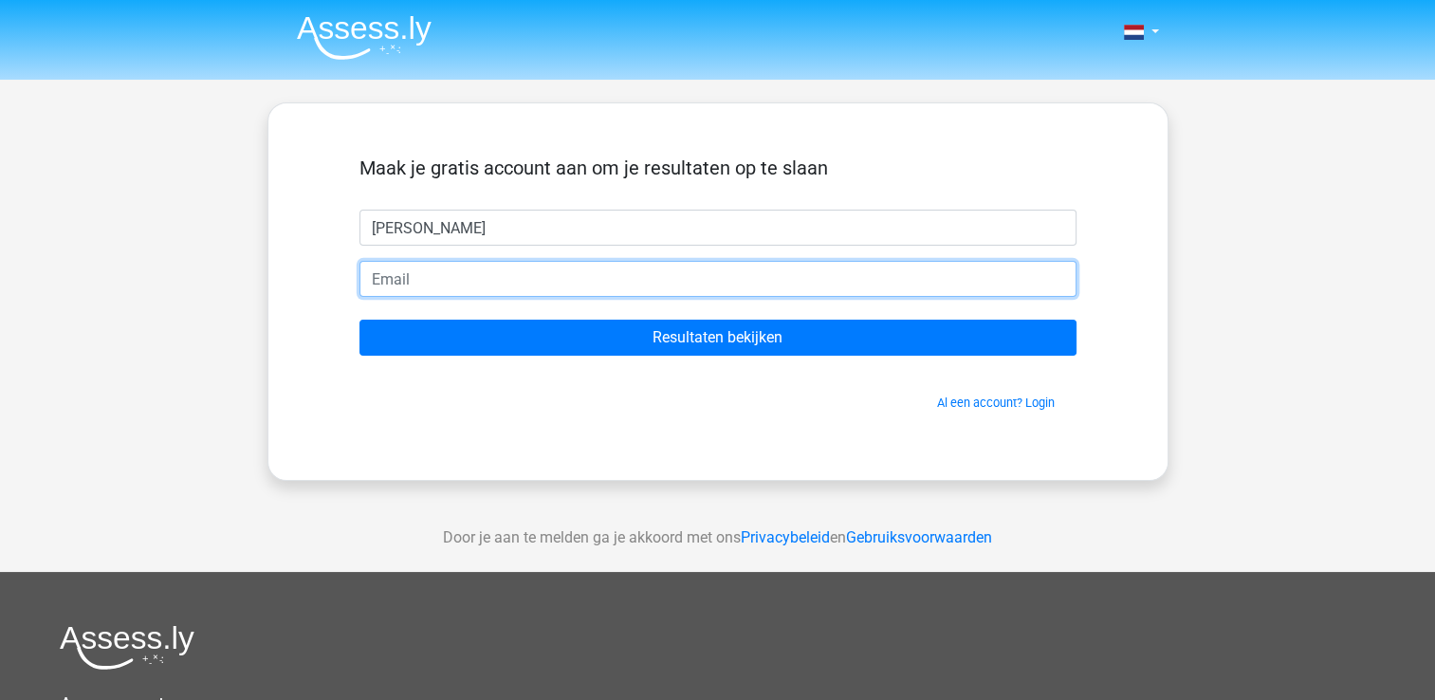
click at [477, 287] on input "email" at bounding box center [717, 279] width 717 height 36
type input "[EMAIL_ADDRESS][DOMAIN_NAME]"
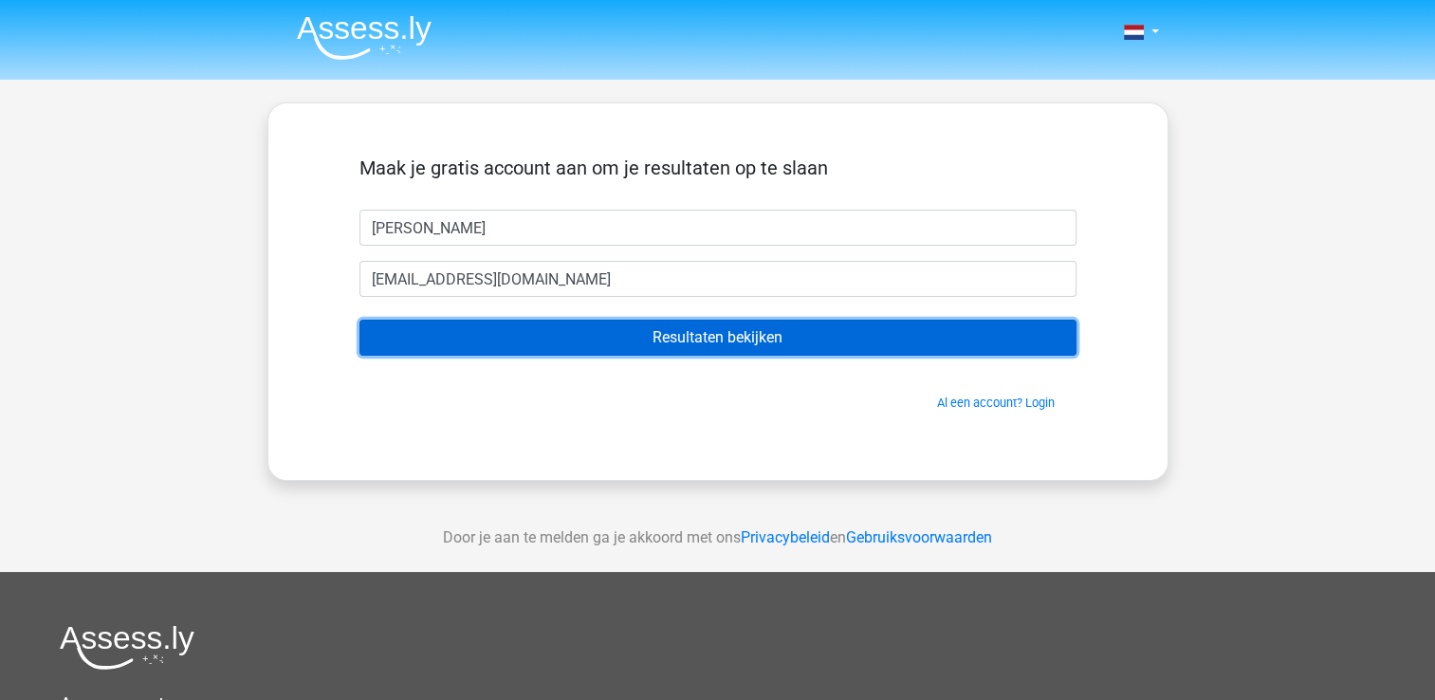
click at [630, 330] on input "Resultaten bekijken" at bounding box center [717, 338] width 717 height 36
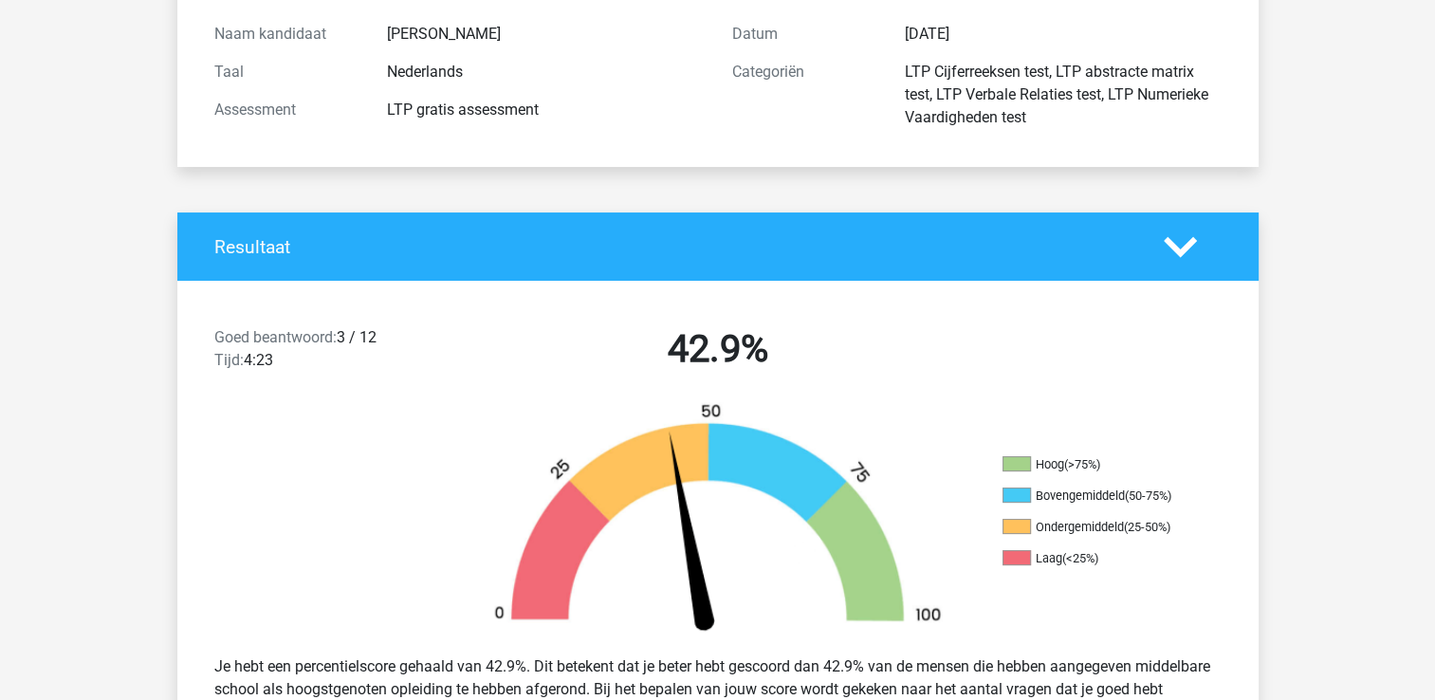
scroll to position [5, 0]
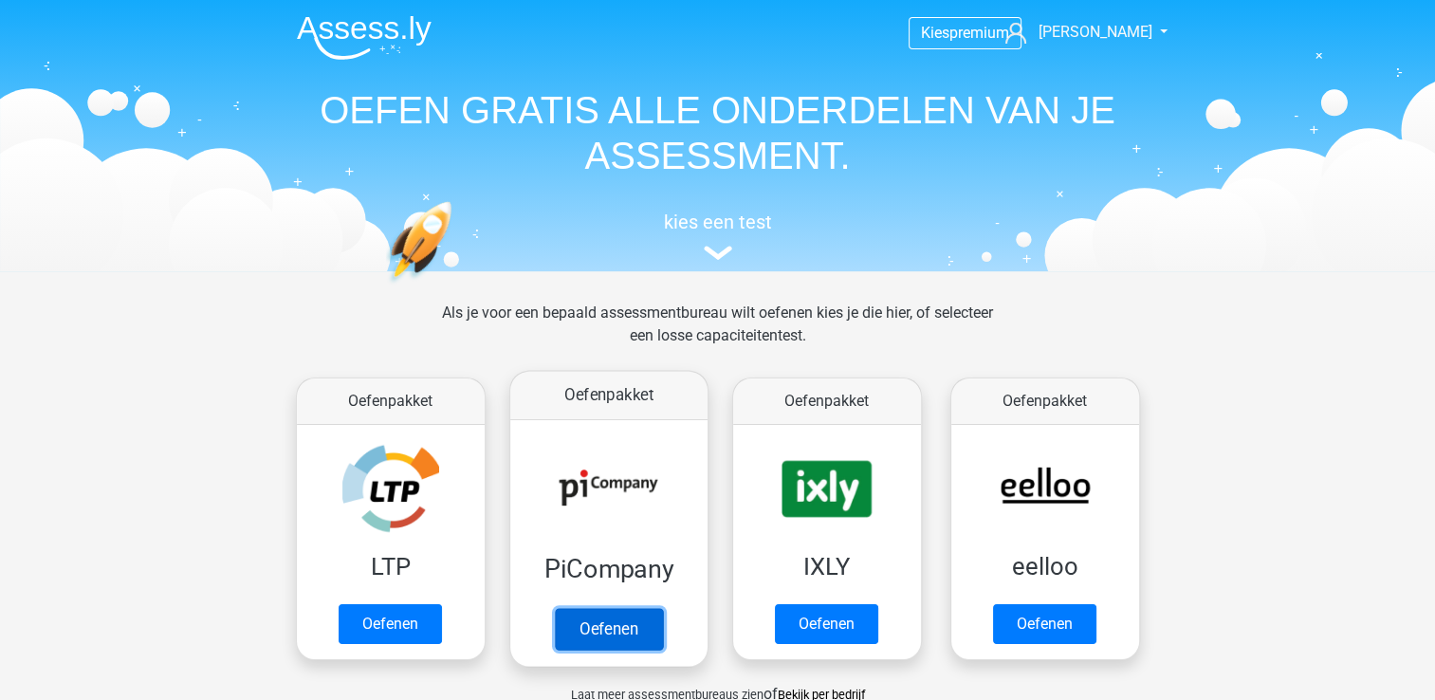
click at [643, 632] on link "Oefenen" at bounding box center [608, 629] width 108 height 42
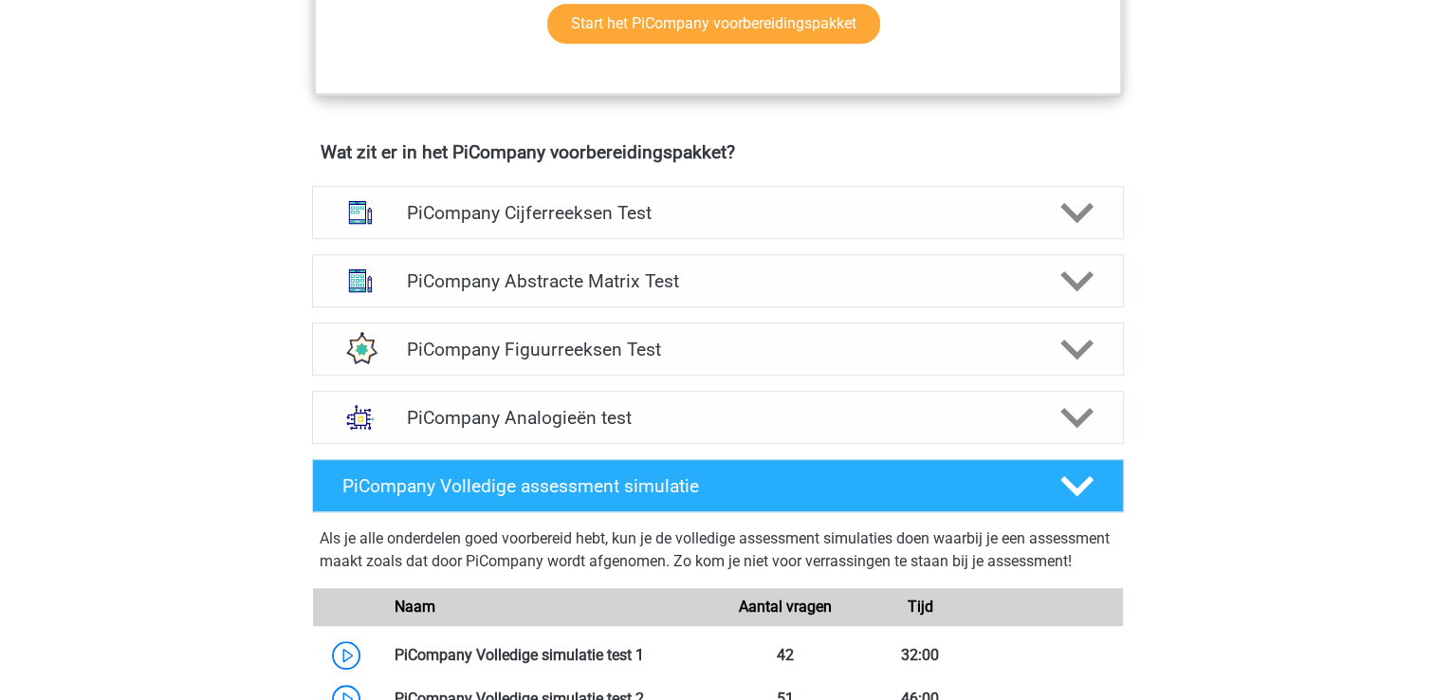
scroll to position [1214, 0]
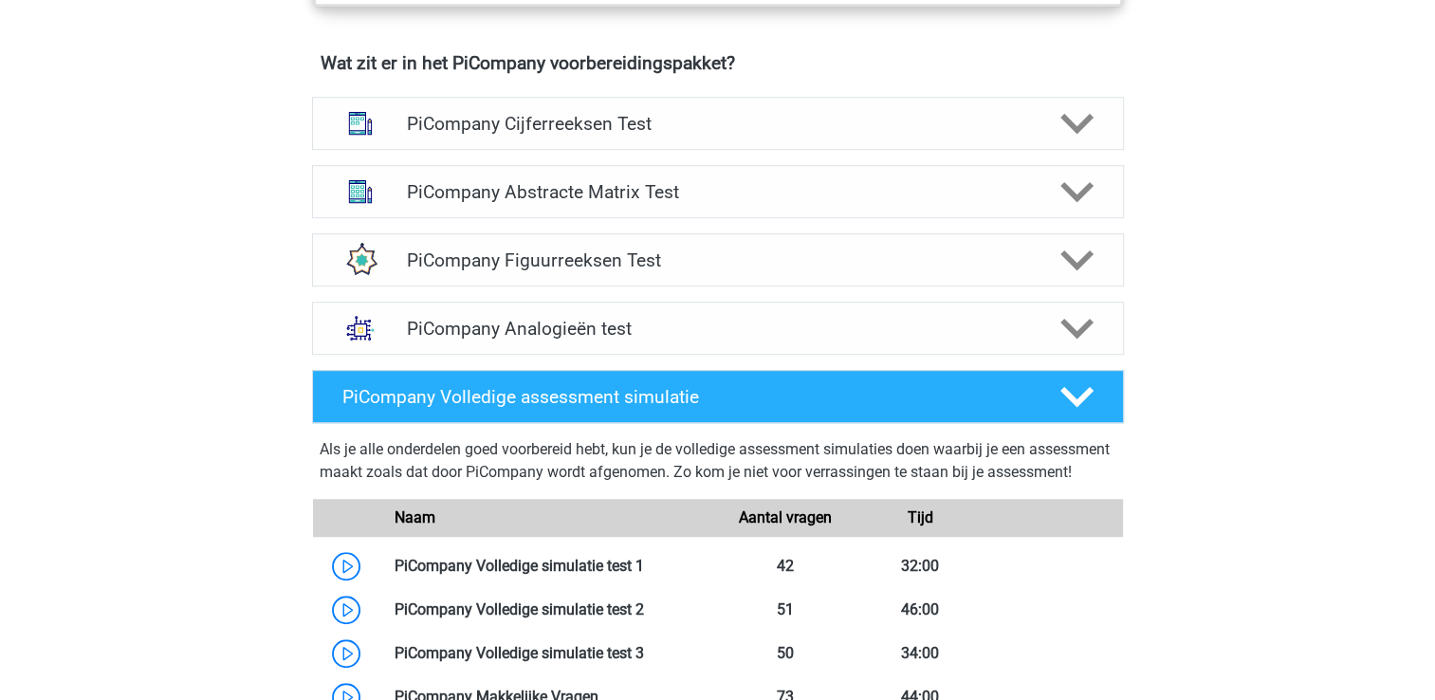
click at [1362, 169] on div "Kies premium Tamara tamara.de.roeck1@gmail.com" at bounding box center [717, 283] width 1435 height 2994
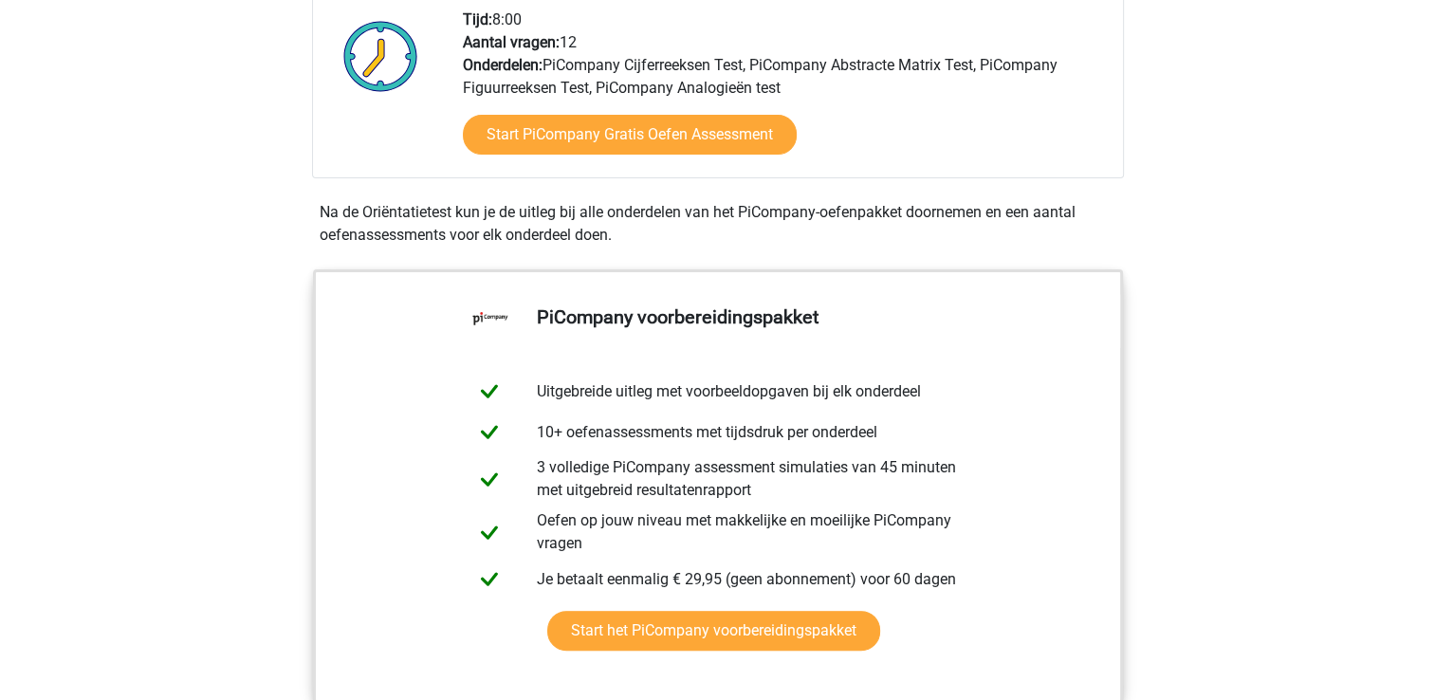
scroll to position [556, 0]
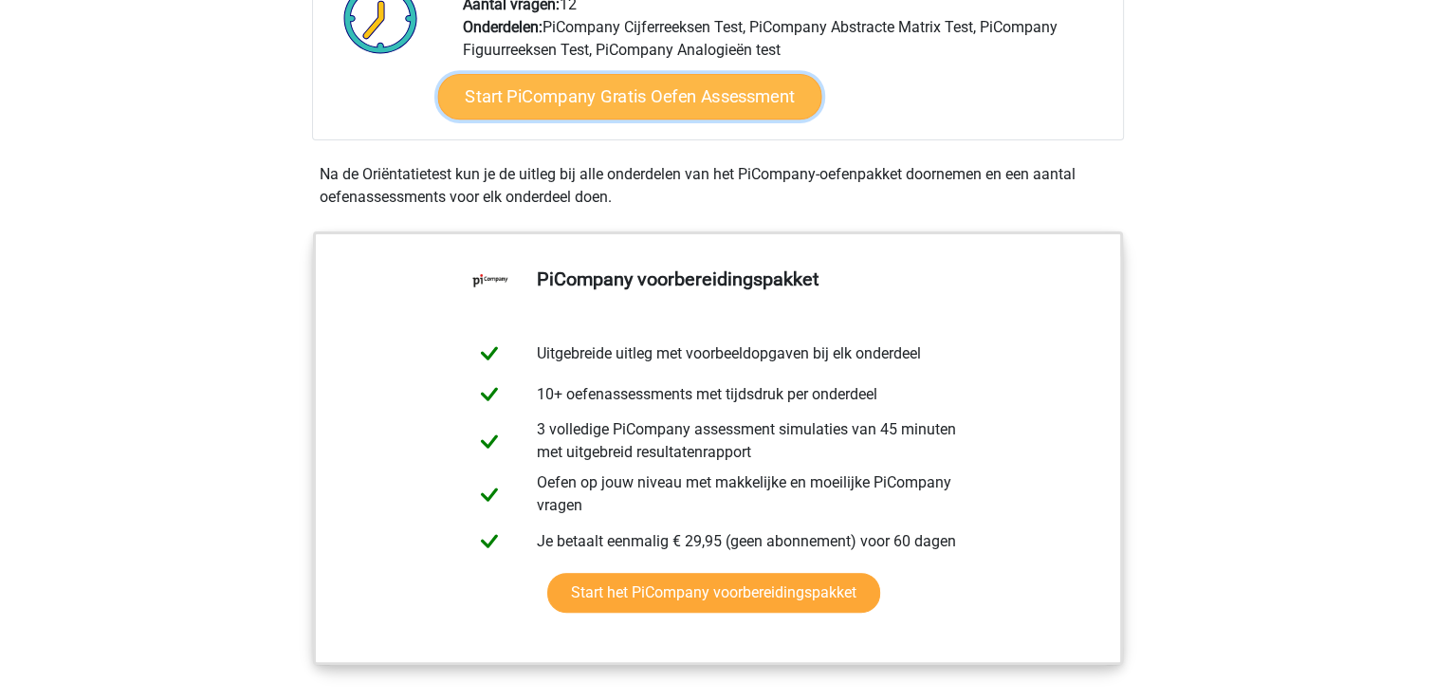
click at [578, 119] on link "Start PiCompany Gratis Oefen Assessment" at bounding box center [629, 97] width 384 height 46
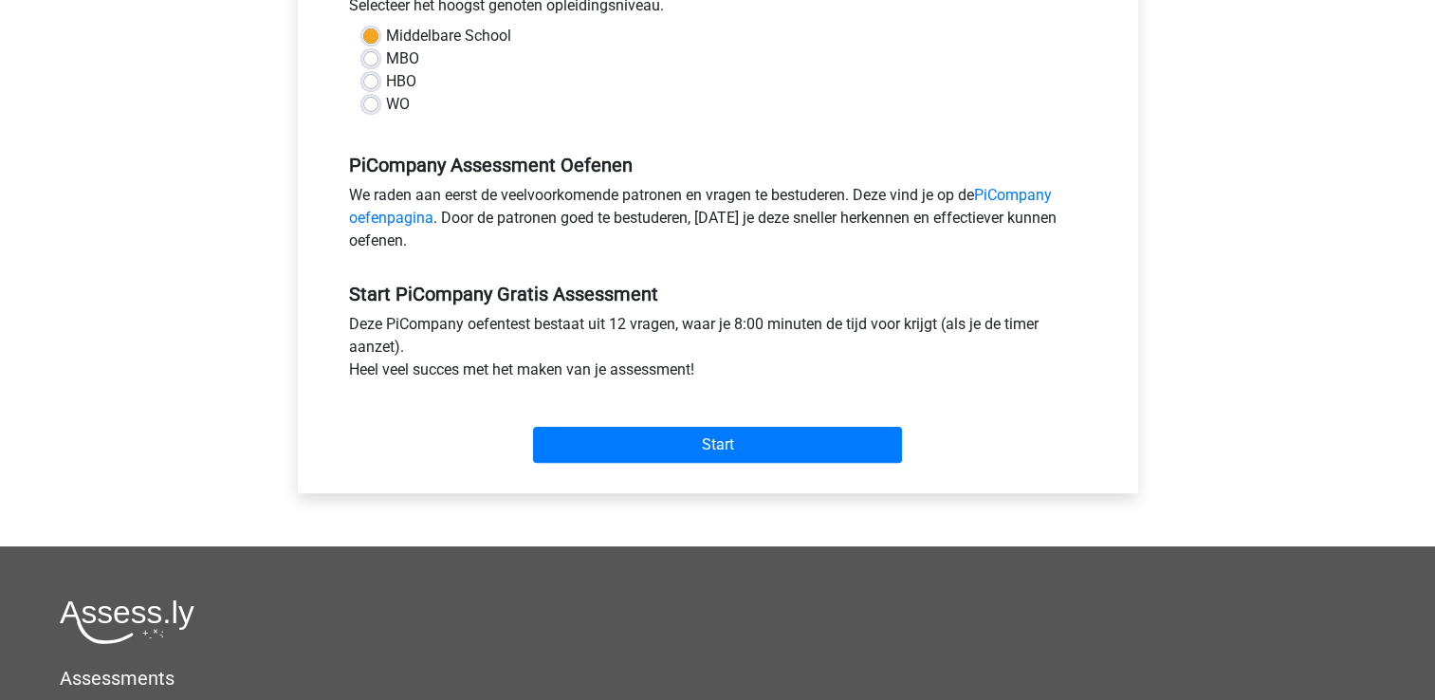
scroll to position [480, 0]
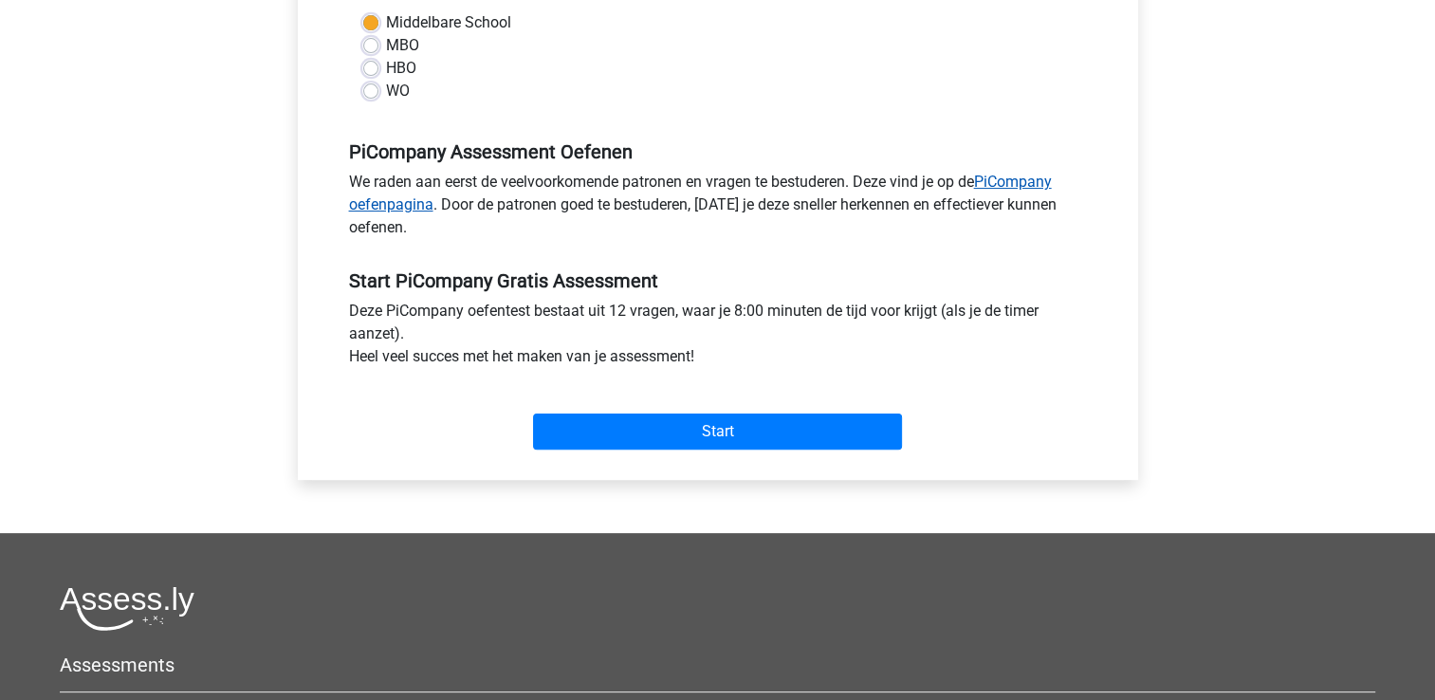
click at [1013, 196] on link "PiCompany oefenpagina" at bounding box center [700, 193] width 703 height 41
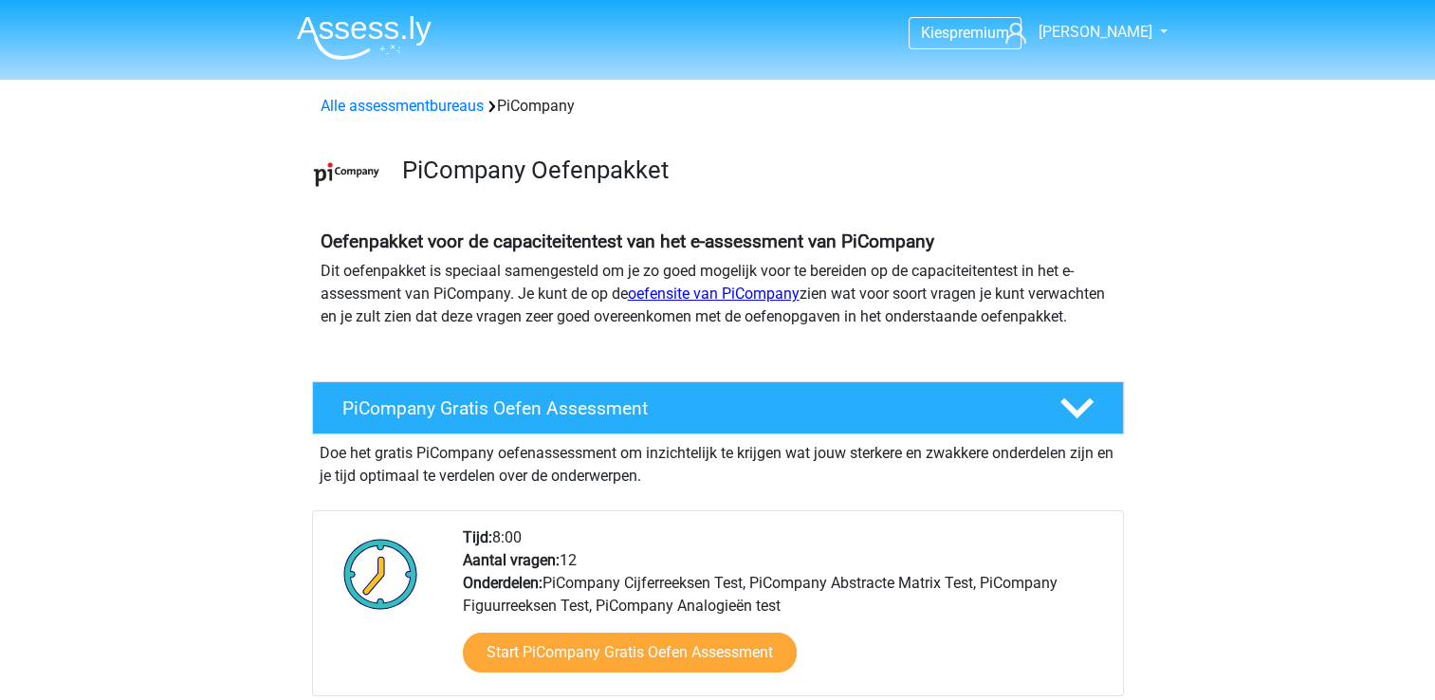
click at [738, 292] on link "oefensite van PiCompany" at bounding box center [714, 293] width 172 height 18
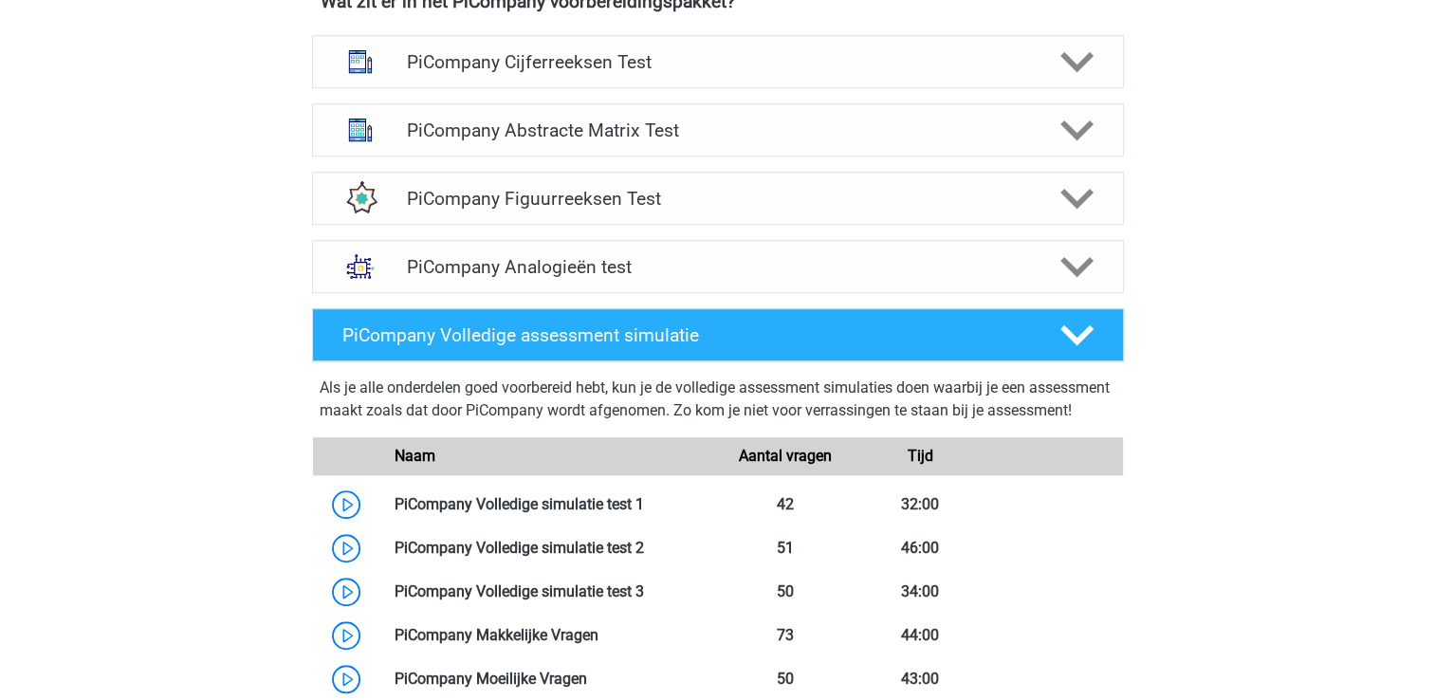
scroll to position [1365, 0]
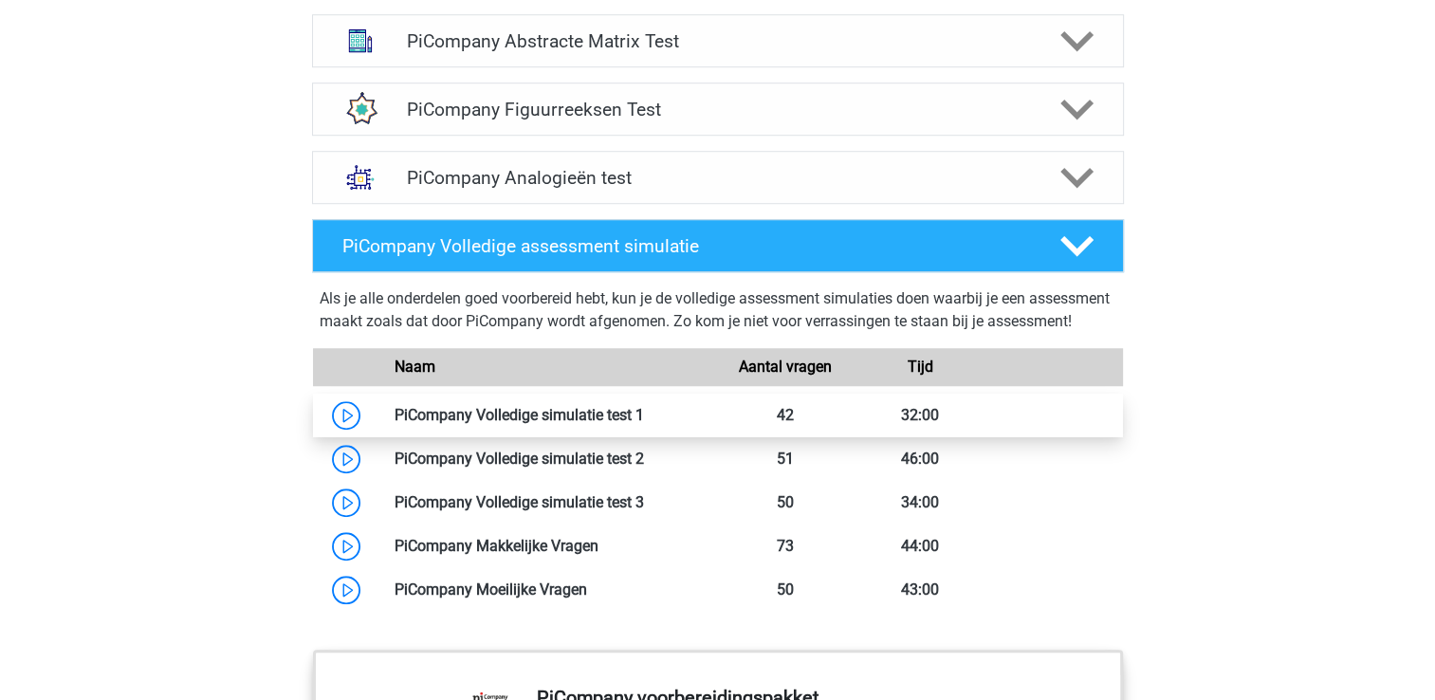
click at [644, 424] on link at bounding box center [644, 415] width 0 height 18
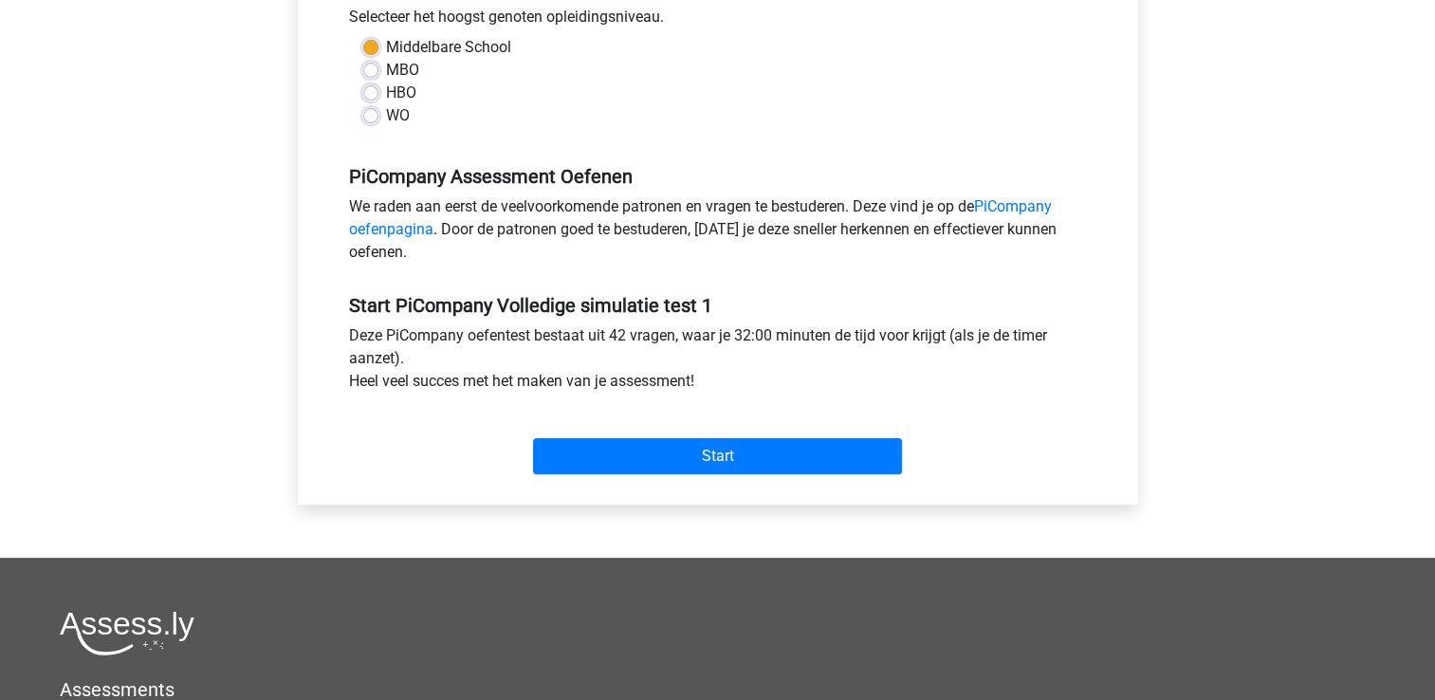
scroll to position [480, 0]
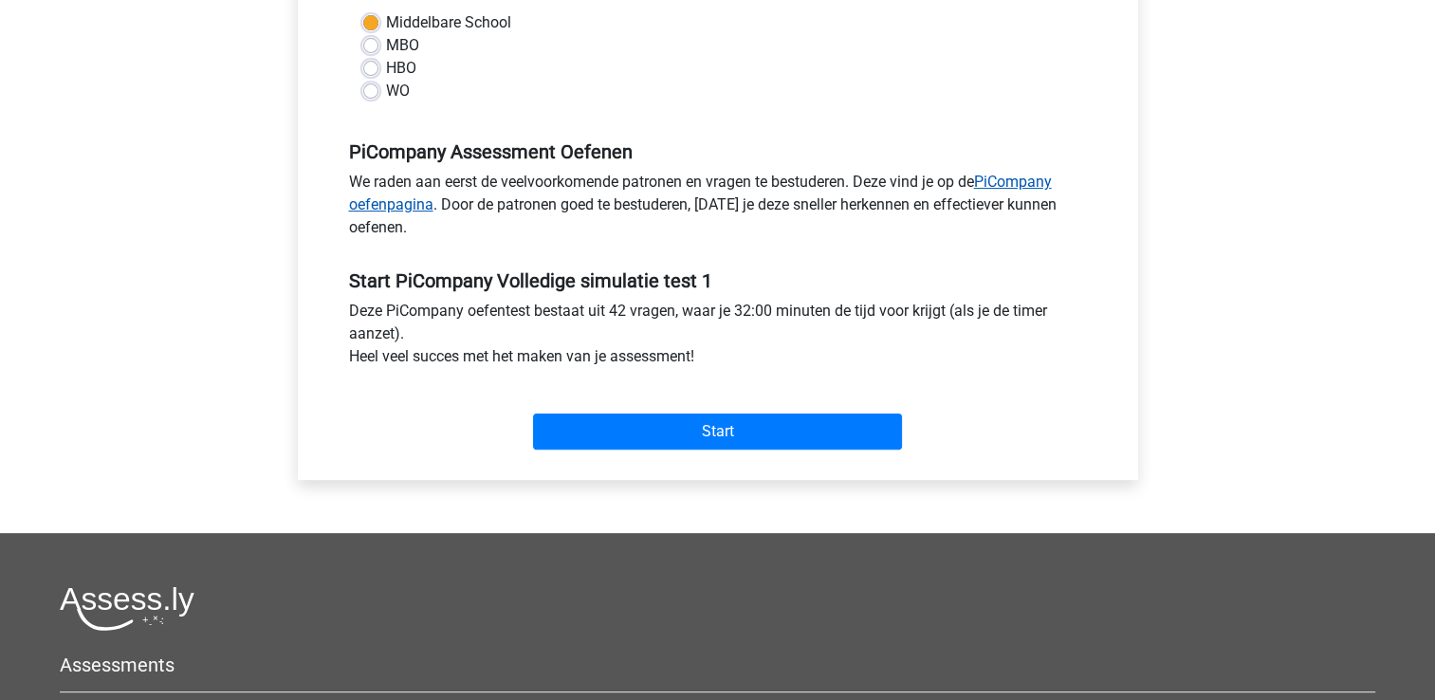
click at [1009, 203] on link "PiCompany oefenpagina" at bounding box center [700, 193] width 703 height 41
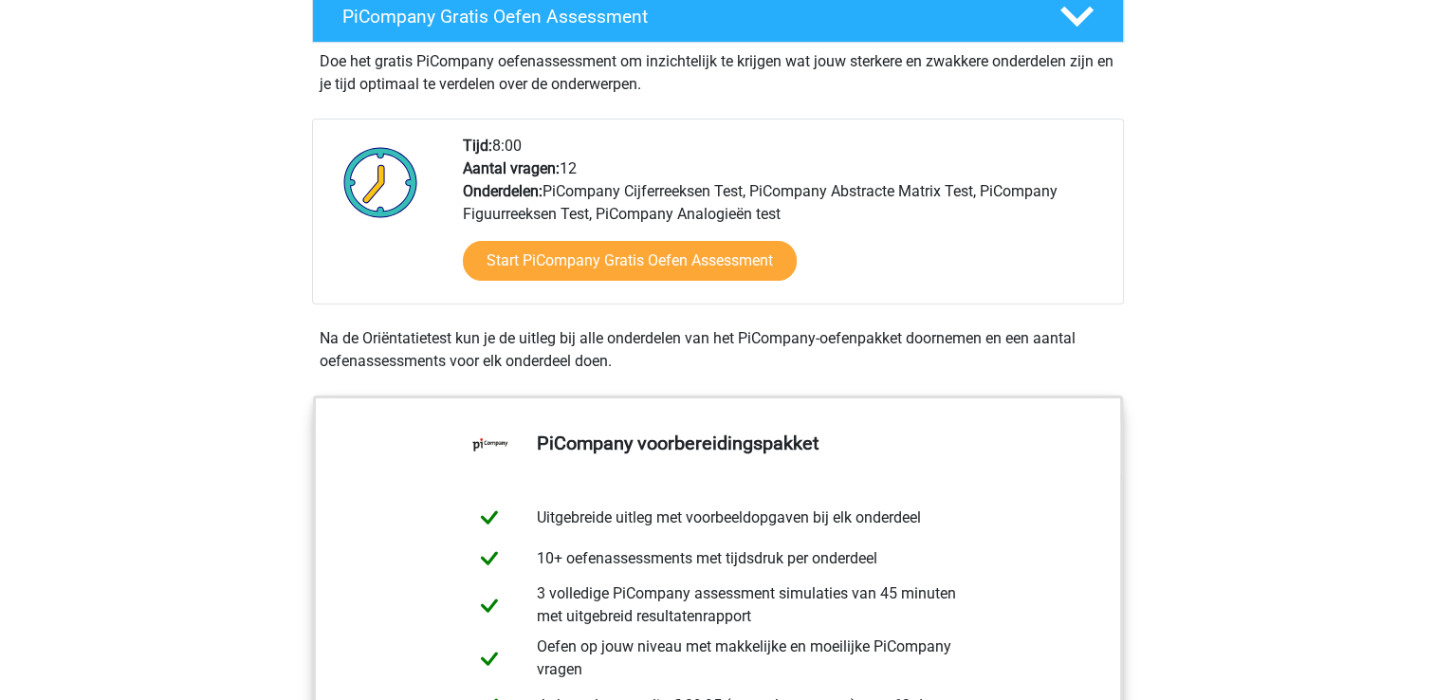
scroll to position [417, 0]
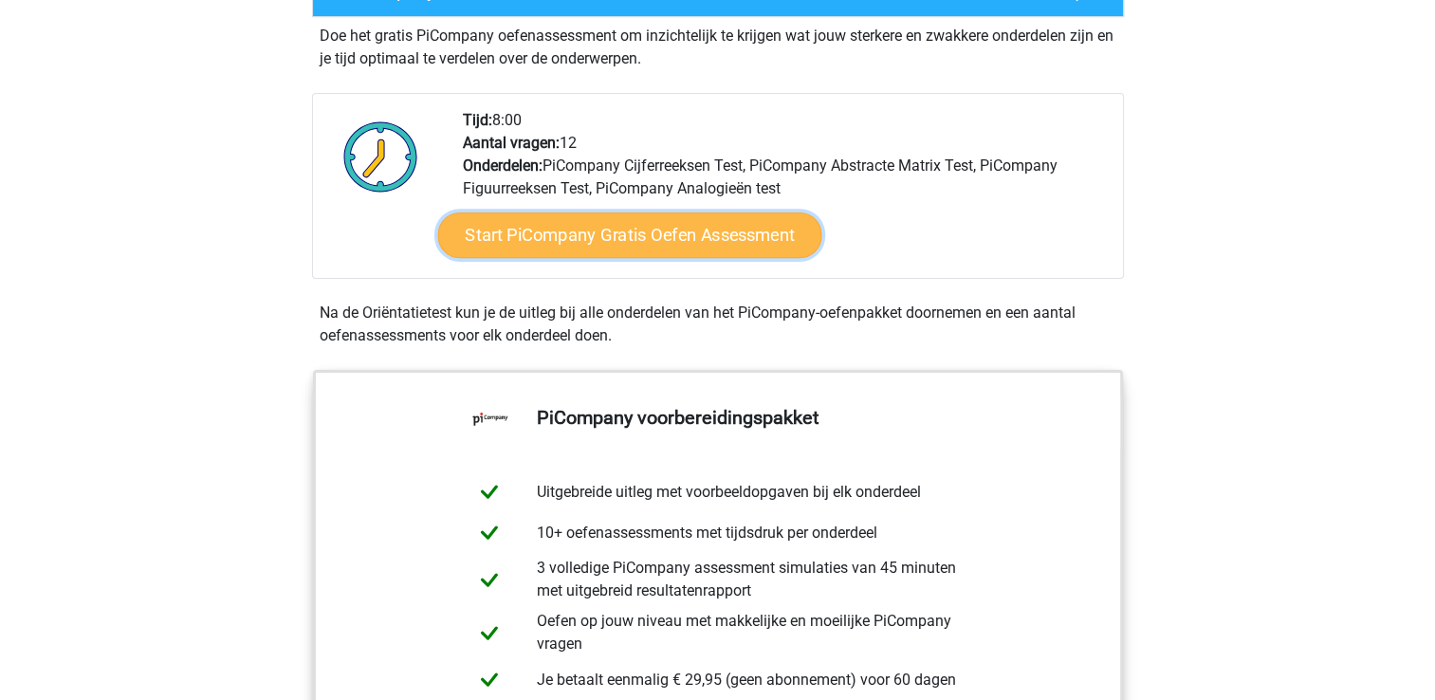
click at [610, 247] on link "Start PiCompany Gratis Oefen Assessment" at bounding box center [629, 235] width 384 height 46
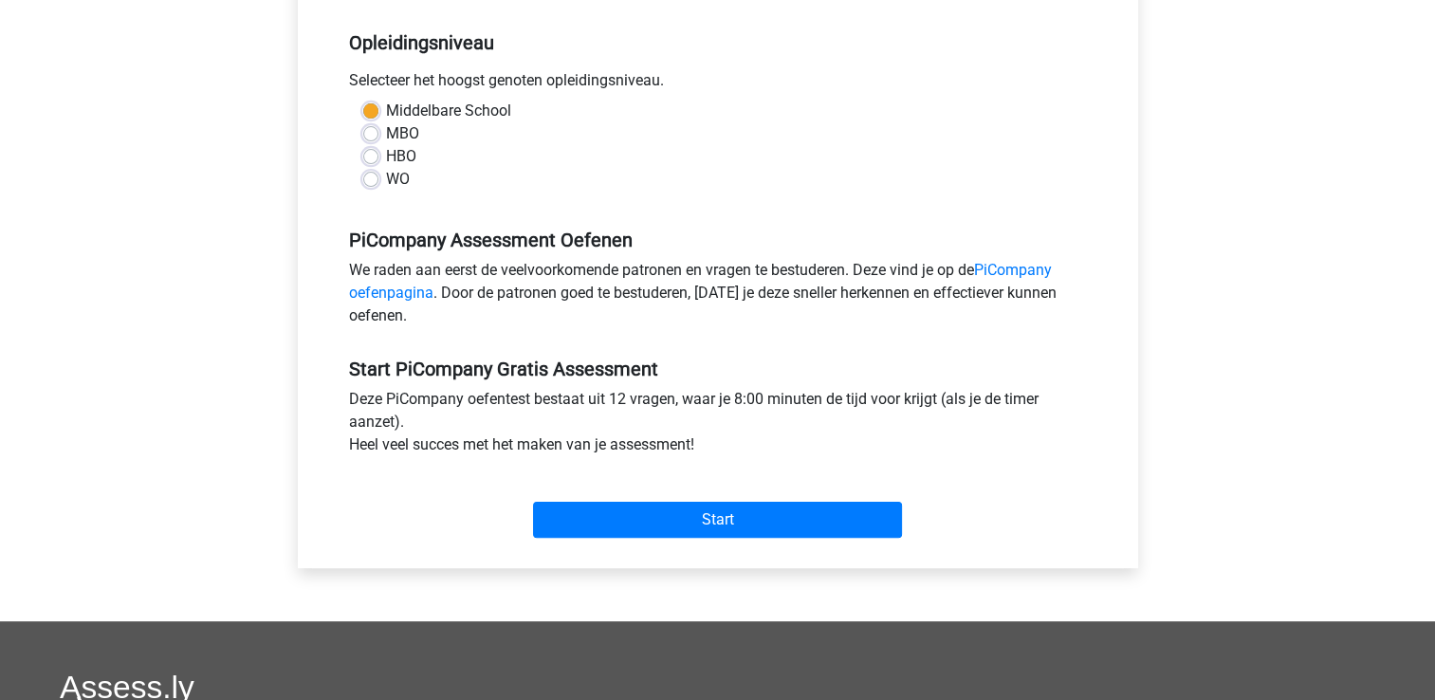
scroll to position [455, 0]
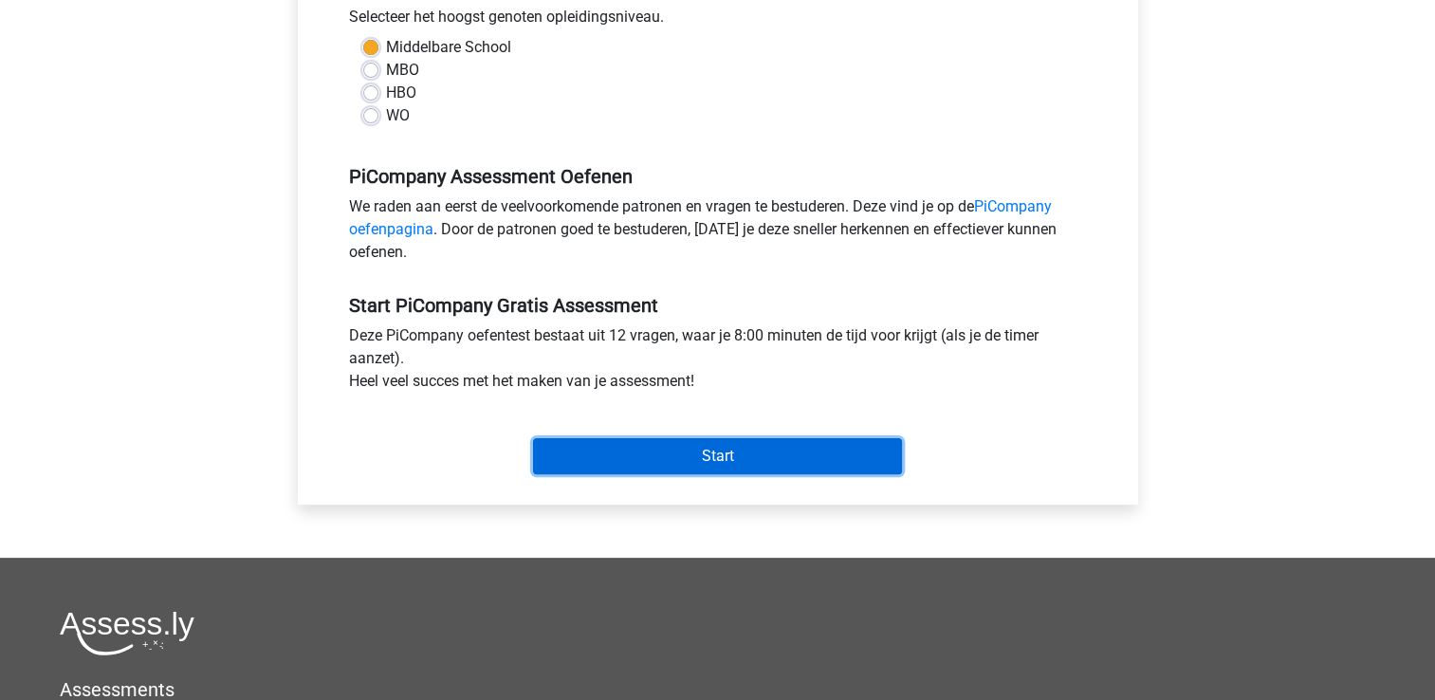
click at [702, 474] on input "Start" at bounding box center [717, 456] width 369 height 36
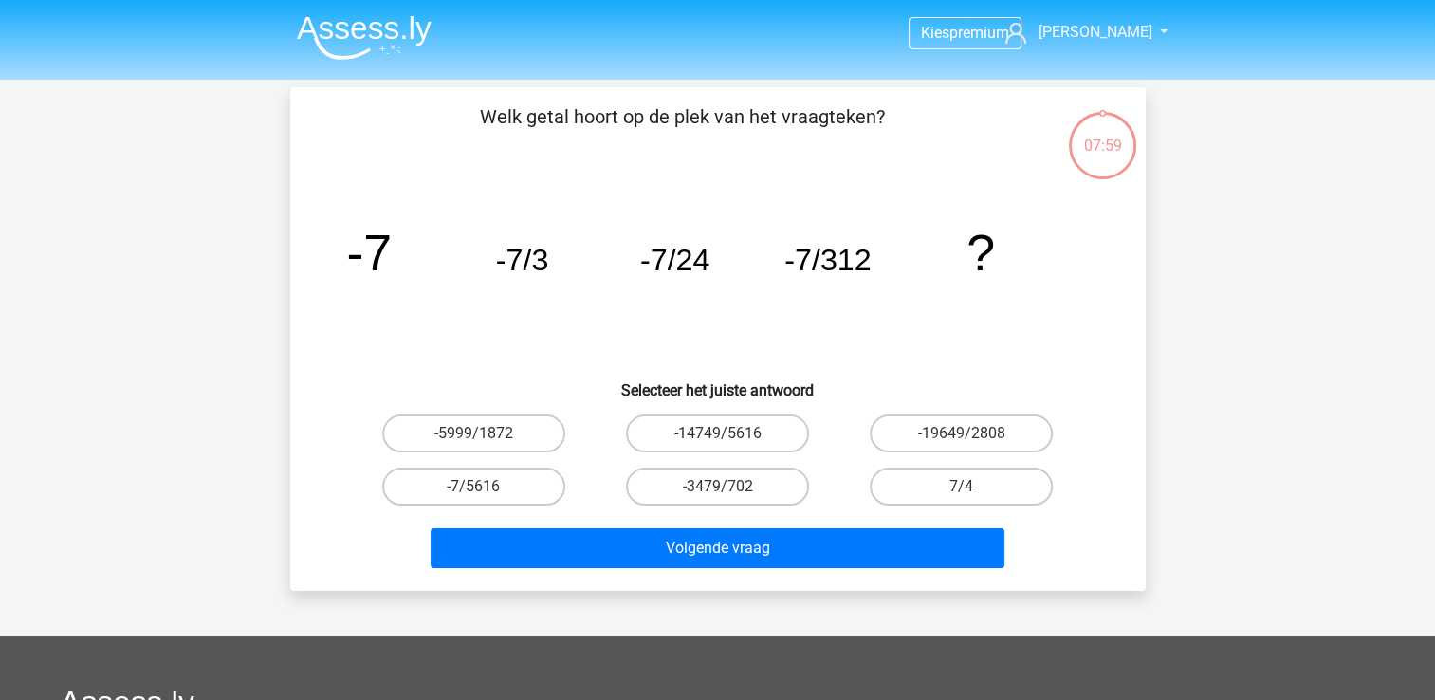
click at [702, 476] on label "-3479/702" at bounding box center [717, 486] width 183 height 38
click at [717, 486] on input "-3479/702" at bounding box center [723, 492] width 12 height 12
radio input "true"
click at [1118, 25] on span "[PERSON_NAME]" at bounding box center [1094, 32] width 114 height 18
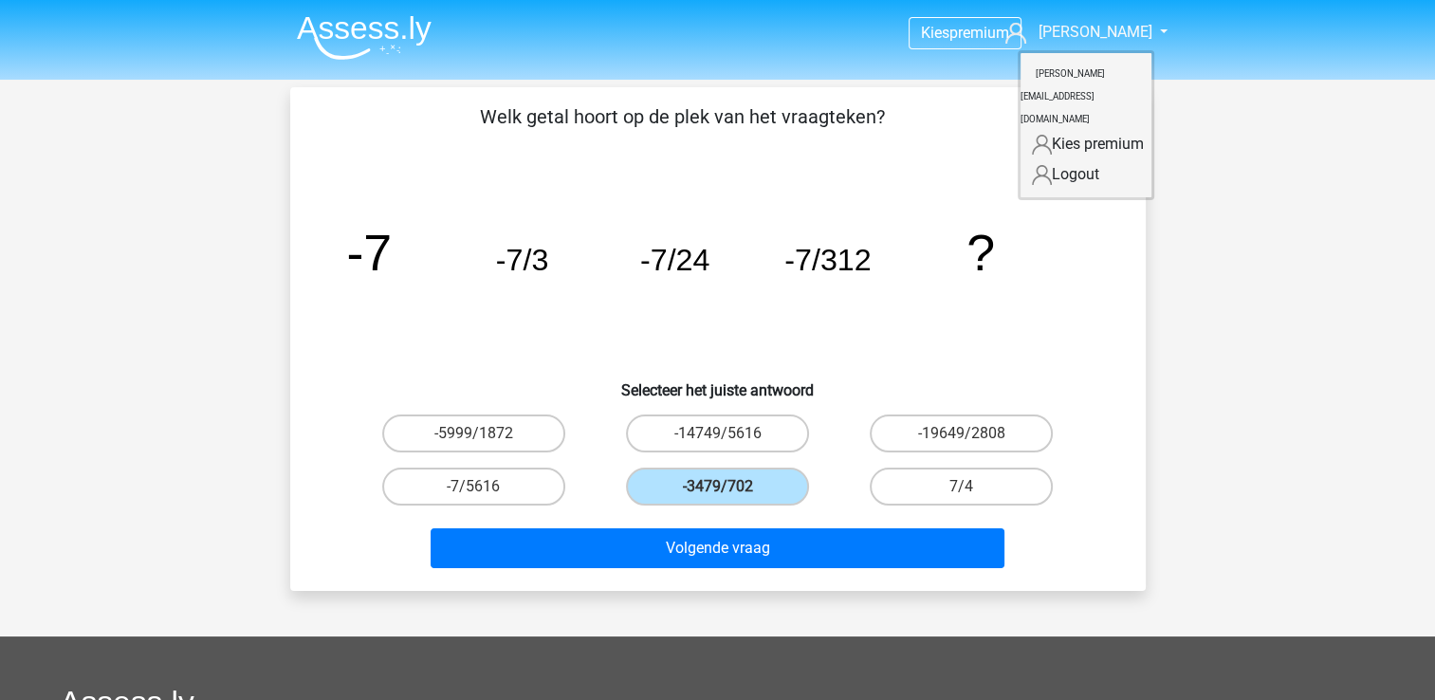
click at [1062, 159] on link "Logout" at bounding box center [1085, 174] width 131 height 30
